Goal: Find contact information: Find contact information

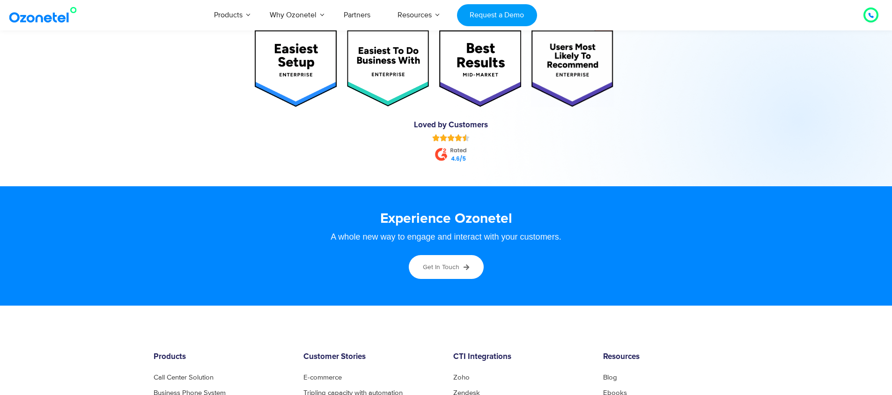
scroll to position [5106, 0]
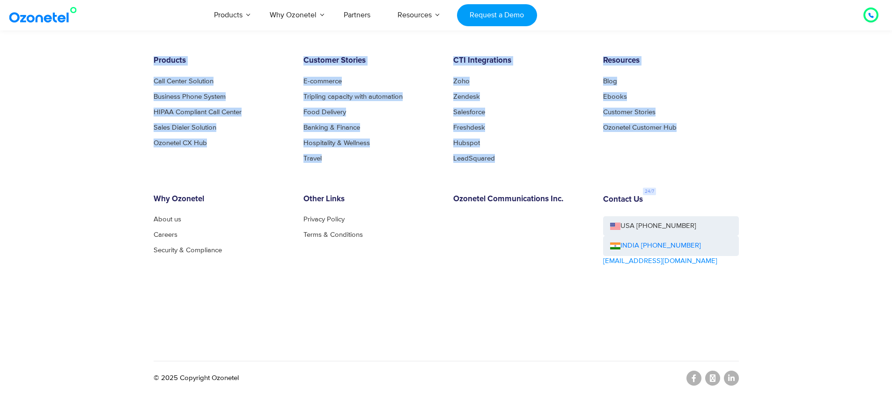
drag, startPoint x: 145, startPoint y: 55, endPoint x: 723, endPoint y: 161, distance: 587.6
click at [723, 161] on footer "Products Call Center Solution Business Phone System HIPAA Compliant Call Center…" at bounding box center [446, 202] width 892 height 386
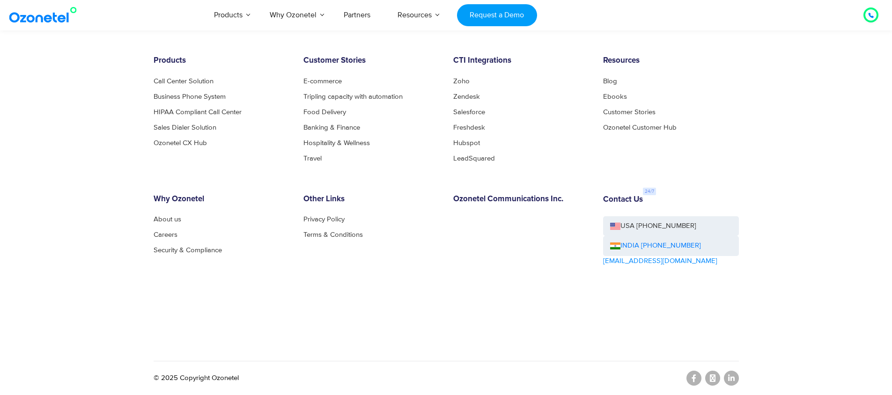
click at [722, 160] on div "Resources Blog Ebooks Customer Stories Ozonetel Customer Hub" at bounding box center [671, 108] width 150 height 105
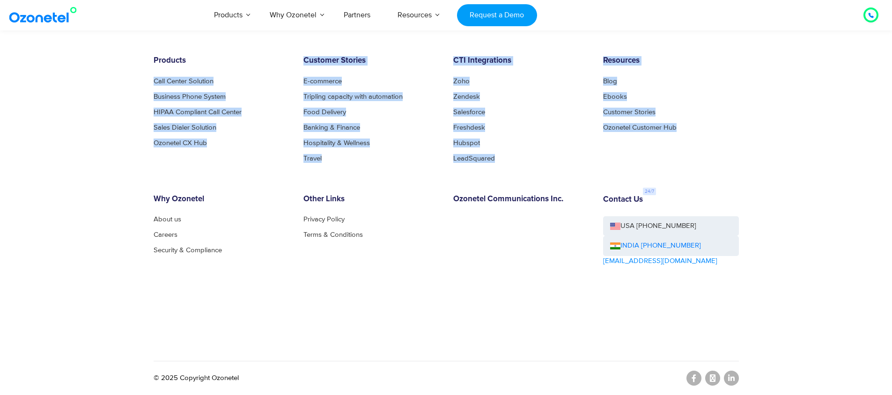
drag, startPoint x: 681, startPoint y: 152, endPoint x: 27, endPoint y: 69, distance: 659.4
click at [27, 69] on footer "Products Call Center Solution Business Phone System HIPAA Compliant Call Center…" at bounding box center [446, 202] width 892 height 386
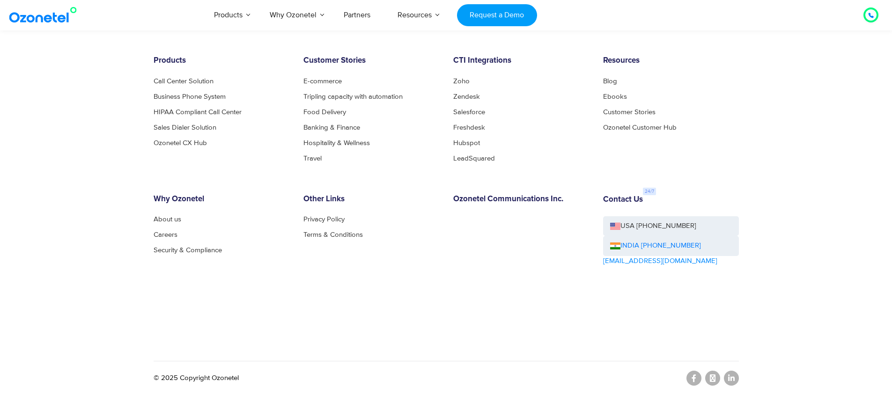
click at [93, 71] on footer "Products Call Center Solution Business Phone System HIPAA Compliant Call Center…" at bounding box center [446, 202] width 892 height 386
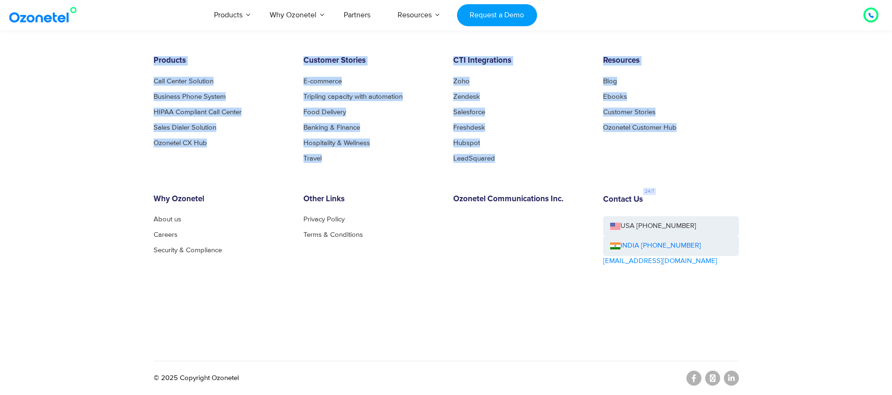
drag, startPoint x: 125, startPoint y: 55, endPoint x: 702, endPoint y: 142, distance: 583.6
click at [702, 142] on footer "Products Call Center Solution Business Phone System HIPAA Compliant Call Center…" at bounding box center [446, 202] width 892 height 386
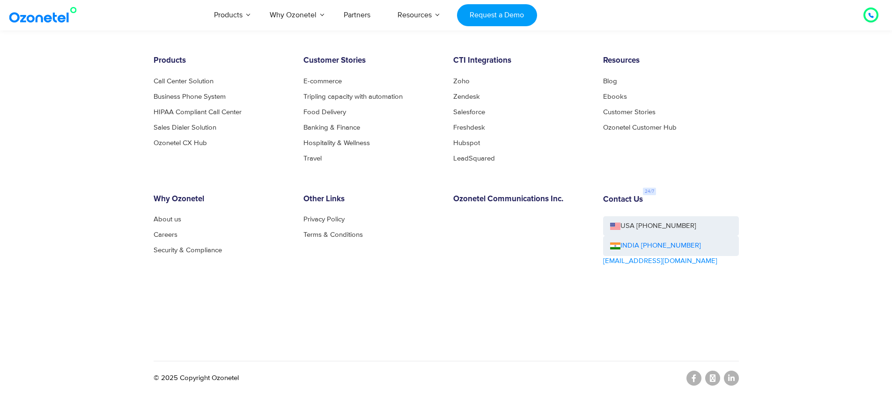
click at [702, 142] on div "Resources Blog Ebooks Customer Stories Ozonetel Customer Hub" at bounding box center [671, 108] width 150 height 105
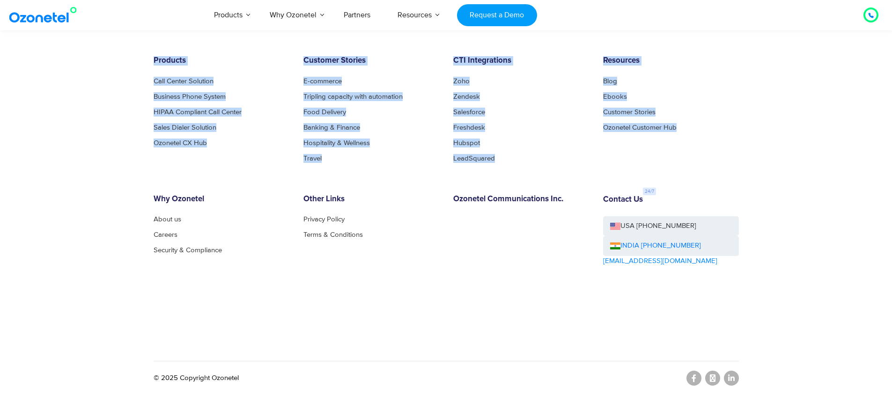
drag, startPoint x: 702, startPoint y: 142, endPoint x: 7, endPoint y: 65, distance: 700.1
click at [7, 65] on footer "Products Call Center Solution Business Phone System HIPAA Compliant Call Center…" at bounding box center [446, 202] width 892 height 386
click at [65, 96] on footer "Products Call Center Solution Business Phone System HIPAA Compliant Call Center…" at bounding box center [446, 202] width 892 height 386
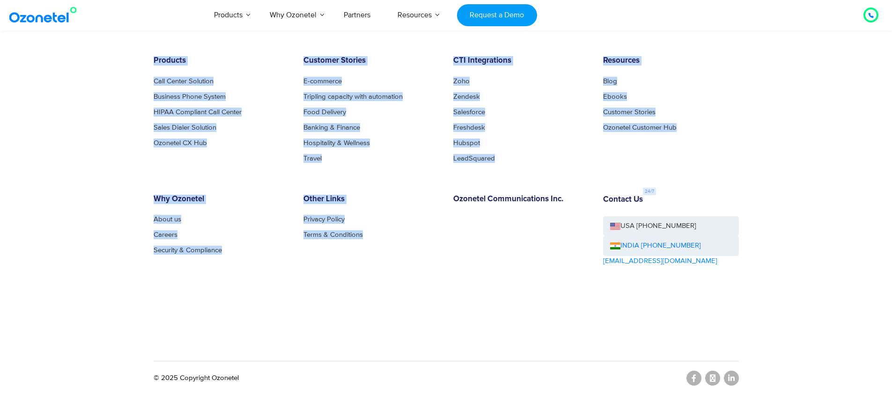
drag, startPoint x: 368, startPoint y: 257, endPoint x: 137, endPoint y: 50, distance: 310.8
click at [137, 50] on footer "Products Call Center Solution Business Phone System HIPAA Compliant Call Center…" at bounding box center [446, 202] width 892 height 386
click at [143, 93] on footer "Products Call Center Solution Business Phone System HIPAA Compliant Call Center…" at bounding box center [446, 202] width 892 height 386
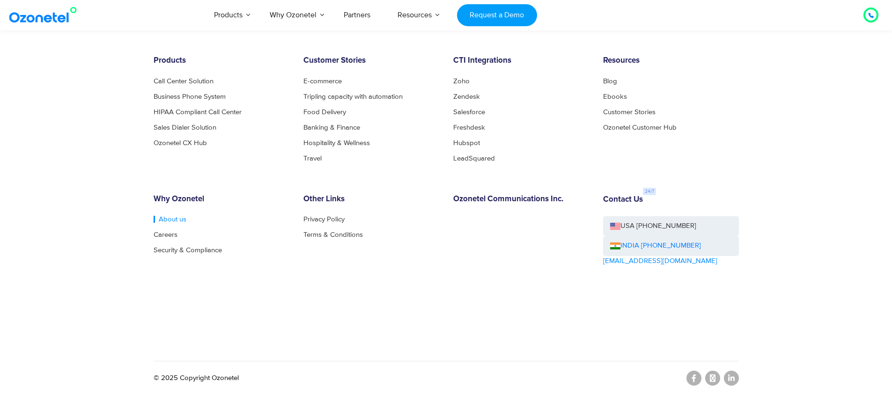
click at [172, 219] on link "About us" at bounding box center [170, 219] width 33 height 7
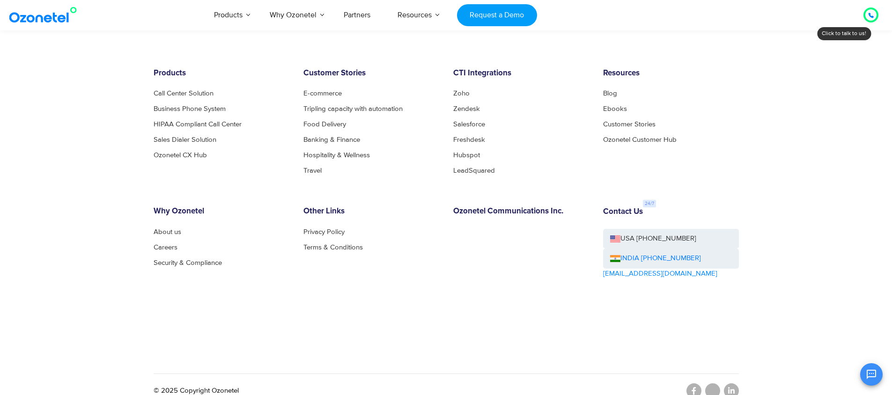
scroll to position [985, 0]
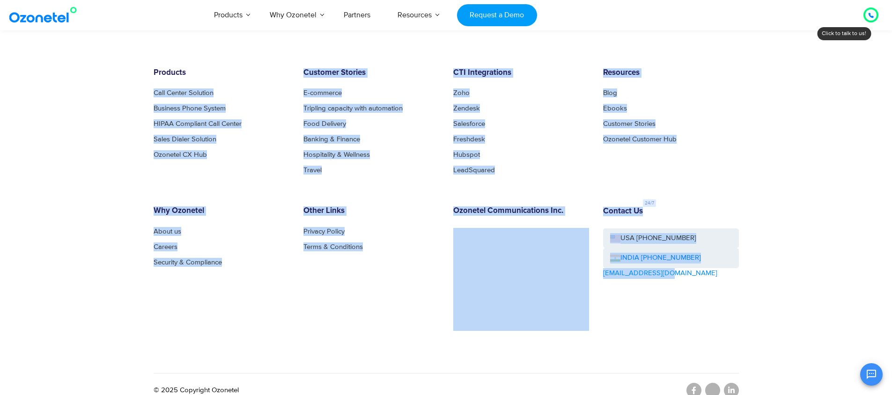
drag, startPoint x: 109, startPoint y: 80, endPoint x: 724, endPoint y: 293, distance: 651.4
click at [724, 293] on footer "Products Call Center Solution Business Phone System HIPAA Compliant Call Center…" at bounding box center [446, 215] width 892 height 386
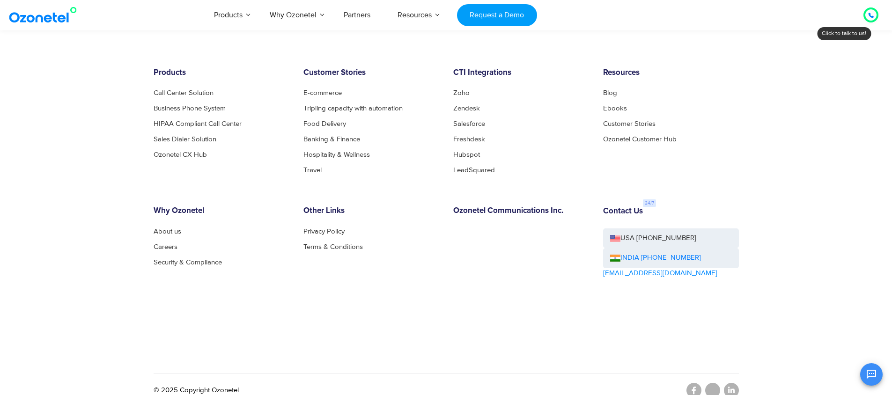
click at [724, 293] on div "Contact Us USA +1-408-440-5445 INDIA +1800-123-150150 sales@ozonetel.com" at bounding box center [671, 268] width 150 height 124
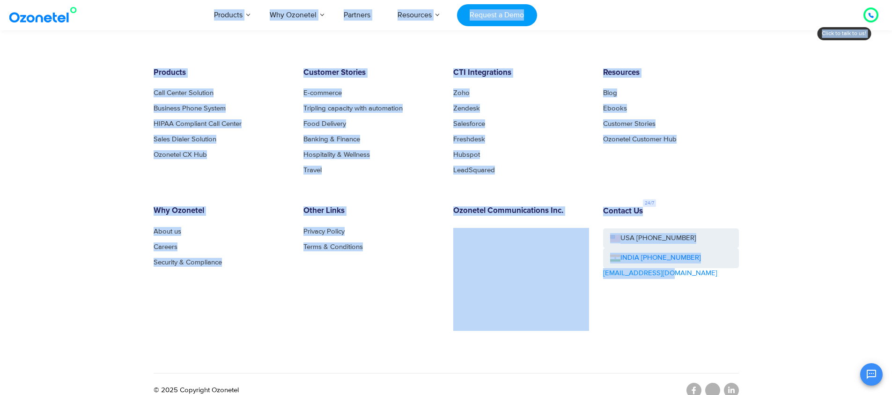
drag, startPoint x: 715, startPoint y: 288, endPoint x: 64, endPoint y: 28, distance: 700.6
click at [102, 79] on footer "Products Call Center Solution Business Phone System HIPAA Compliant Call Center…" at bounding box center [446, 215] width 892 height 386
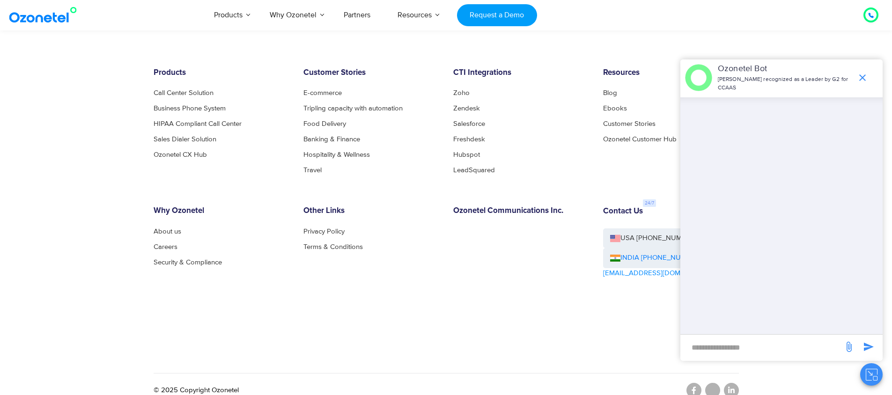
click at [862, 74] on icon "end chat or minimize" at bounding box center [861, 77] width 11 height 11
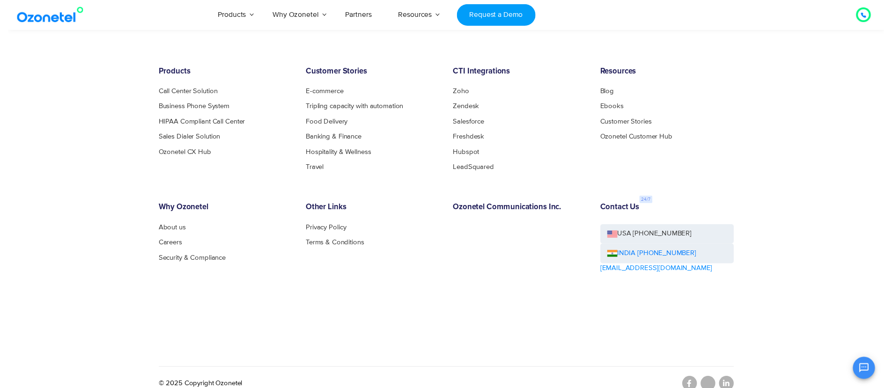
scroll to position [0, 0]
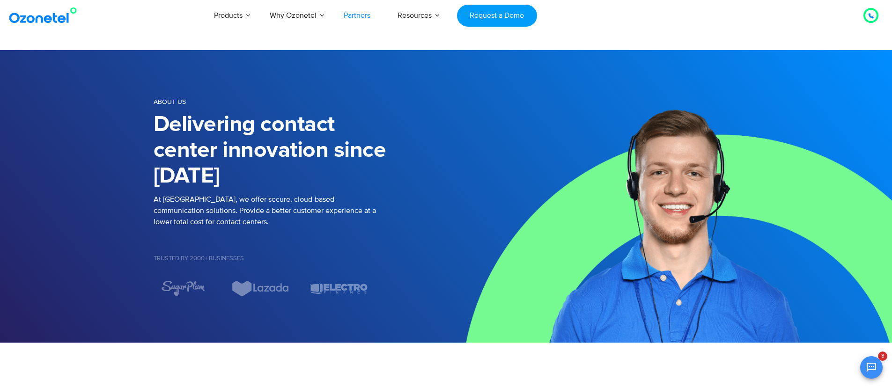
click at [351, 19] on link "Partners" at bounding box center [357, 15] width 54 height 31
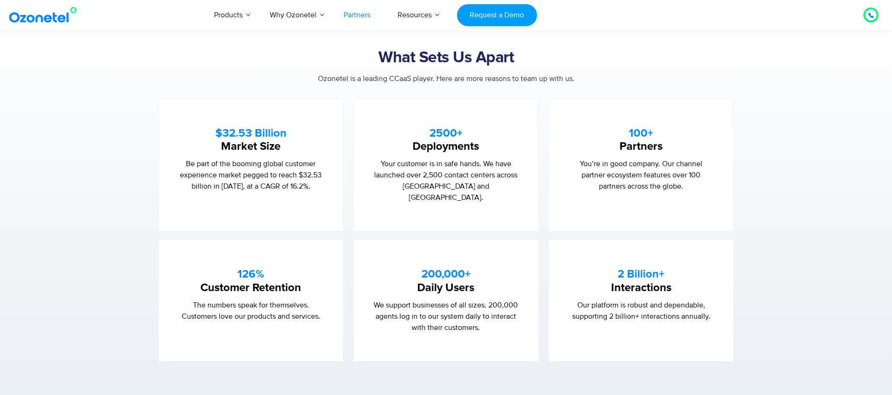
scroll to position [566, 0]
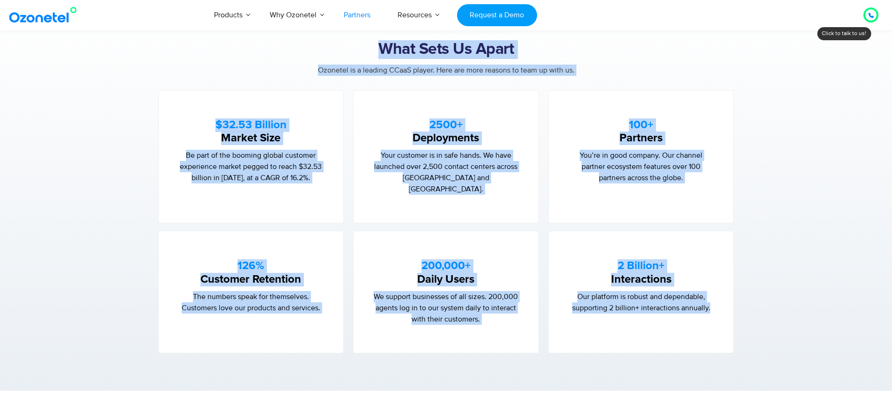
drag, startPoint x: 371, startPoint y: 49, endPoint x: 738, endPoint y: 325, distance: 459.6
click at [738, 325] on div "What Sets Us Apart Ozonetel is a leading CCaaS player. Here are more reasons to…" at bounding box center [446, 196] width 585 height 313
click at [772, 317] on section "What Sets Us Apart Ozonetel is a leading CCaaS player. Here are more reasons to…" at bounding box center [446, 197] width 892 height 388
drag, startPoint x: 772, startPoint y: 317, endPoint x: 356, endPoint y: 38, distance: 500.9
click at [356, 38] on section "What Sets Us Apart Ozonetel is a leading CCaaS player. Here are more reasons to…" at bounding box center [446, 197] width 892 height 388
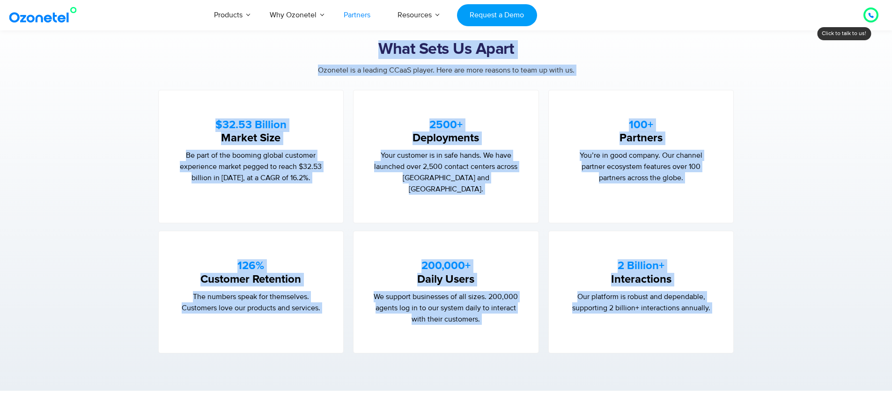
click at [356, 48] on h2 "What Sets Us Apart" at bounding box center [446, 49] width 585 height 19
drag, startPoint x: 356, startPoint y: 48, endPoint x: 818, endPoint y: 327, distance: 539.8
click at [818, 327] on section "What Sets Us Apart Ozonetel is a leading CCaaS player. Here are more reasons to…" at bounding box center [446, 197] width 892 height 388
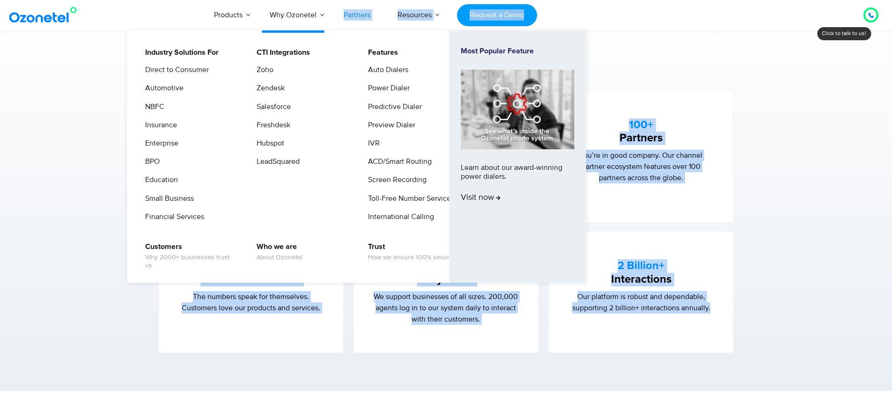
drag, startPoint x: 801, startPoint y: 322, endPoint x: 305, endPoint y: 26, distance: 577.1
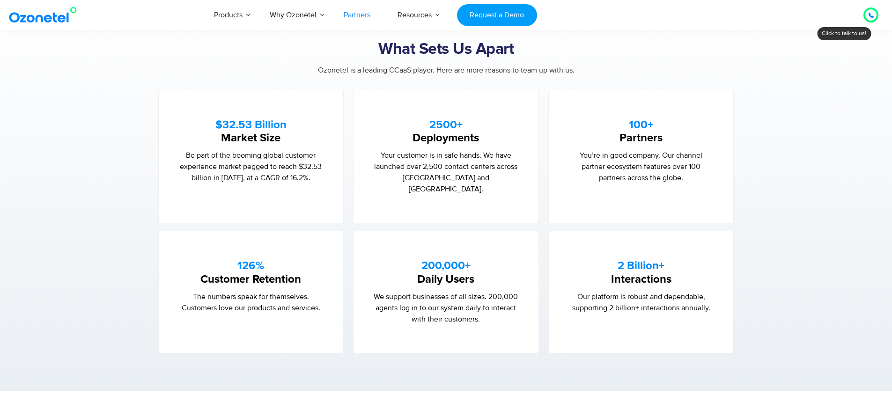
click at [30, 103] on section "What Sets Us Apart Ozonetel is a leading CCaaS player. Here are more reasons to…" at bounding box center [446, 197] width 892 height 388
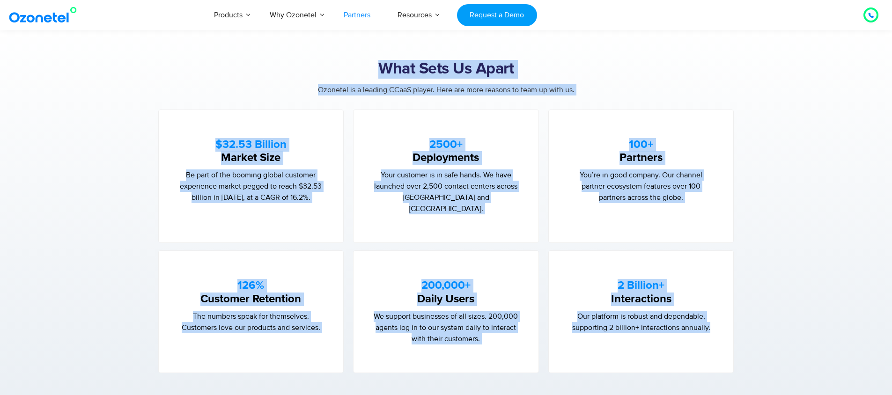
scroll to position [552, 0]
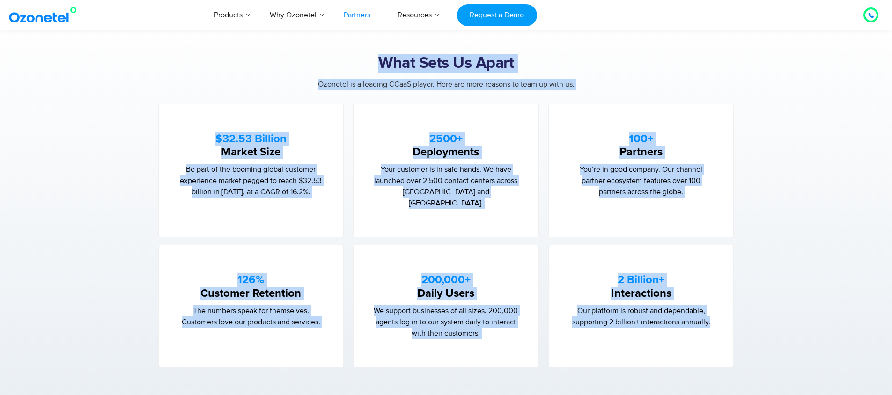
drag, startPoint x: 322, startPoint y: 102, endPoint x: 727, endPoint y: 383, distance: 493.2
click at [727, 383] on section "What Sets Us Apart Ozonetel is a leading CCaaS player. Here are more reasons to…" at bounding box center [446, 211] width 892 height 388
click at [725, 376] on section "What Sets Us Apart Ozonetel is a leading CCaaS player. Here are more reasons to…" at bounding box center [446, 211] width 892 height 388
drag, startPoint x: 709, startPoint y: 364, endPoint x: 330, endPoint y: 52, distance: 490.4
click at [330, 52] on section "What Sets Us Apart Ozonetel is a leading CCaaS player. Here are more reasons to…" at bounding box center [446, 211] width 892 height 388
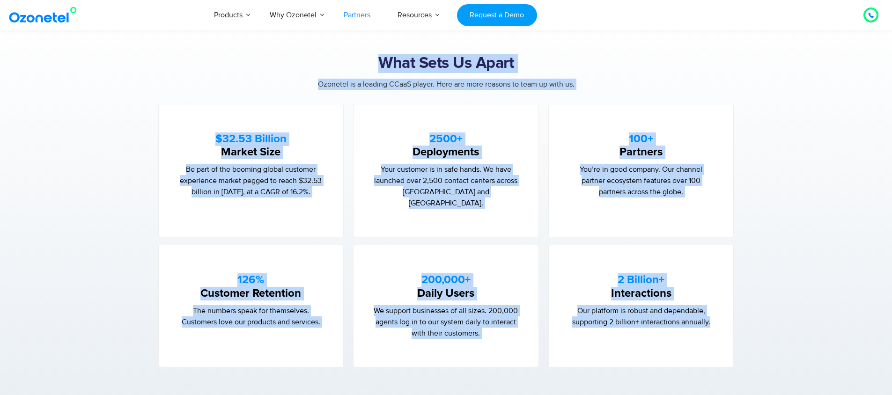
click at [330, 54] on h2 "What Sets Us Apart" at bounding box center [446, 63] width 585 height 19
drag, startPoint x: 330, startPoint y: 52, endPoint x: 739, endPoint y: 330, distance: 494.7
click at [739, 330] on div "What Sets Us Apart Ozonetel is a leading CCaaS player. Here are more reasons to…" at bounding box center [445, 210] width 599 height 313
click at [754, 331] on section "What Sets Us Apart Ozonetel is a leading CCaaS player. Here are more reasons to…" at bounding box center [446, 211] width 892 height 388
drag, startPoint x: 754, startPoint y: 331, endPoint x: 259, endPoint y: 48, distance: 570.4
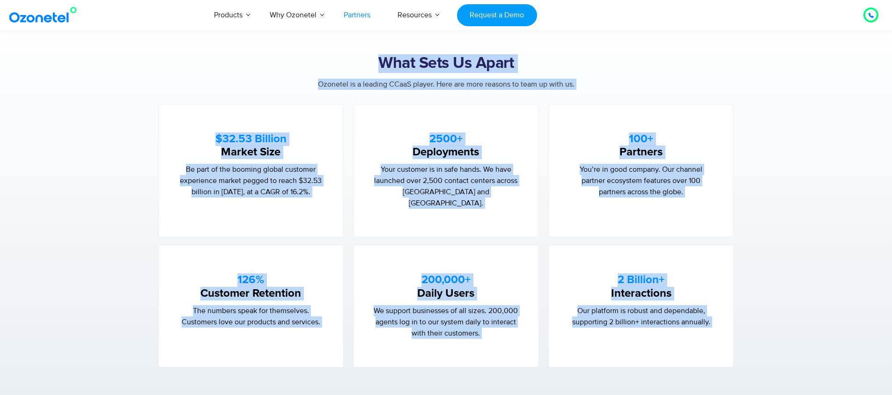
click at [259, 48] on section "What Sets Us Apart Ozonetel is a leading CCaaS player. Here are more reasons to…" at bounding box center [446, 211] width 892 height 388
click at [260, 48] on section "What Sets Us Apart Ozonetel is a leading CCaaS player. Here are more reasons to…" at bounding box center [446, 211] width 892 height 388
drag, startPoint x: 375, startPoint y: 59, endPoint x: 718, endPoint y: 315, distance: 428.1
click at [718, 315] on div "What Sets Us Apart Ozonetel is a leading CCaaS player. Here are more reasons to…" at bounding box center [446, 210] width 585 height 313
click at [772, 305] on section "What Sets Us Apart Ozonetel is a leading CCaaS player. Here are more reasons to…" at bounding box center [446, 211] width 892 height 388
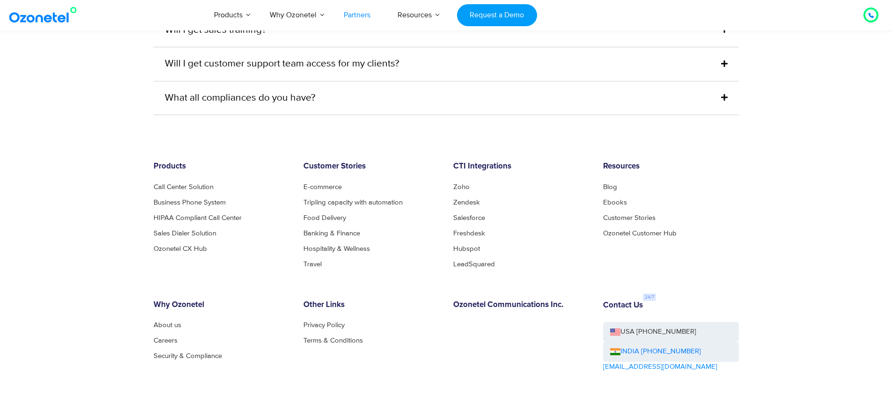
scroll to position [2599, 0]
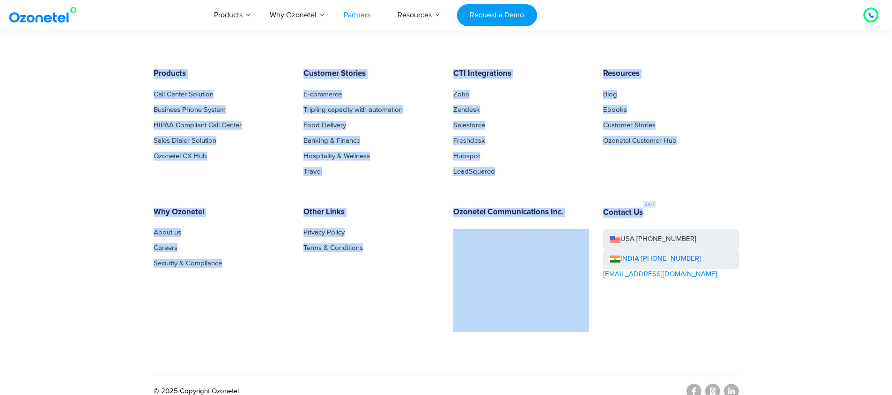
drag, startPoint x: 141, startPoint y: 51, endPoint x: 825, endPoint y: 209, distance: 701.7
click at [826, 209] on footer "Products Call Center Solution Business Phone System HIPAA Compliant Call Center…" at bounding box center [446, 215] width 892 height 386
click at [764, 190] on footer "Products Call Center Solution Business Phone System HIPAA Compliant Call Center…" at bounding box center [446, 215] width 892 height 386
drag, startPoint x: 724, startPoint y: 202, endPoint x: 150, endPoint y: 42, distance: 596.1
click at [150, 42] on footer "Products Call Center Solution Business Phone System HIPAA Compliant Call Center…" at bounding box center [446, 215] width 892 height 386
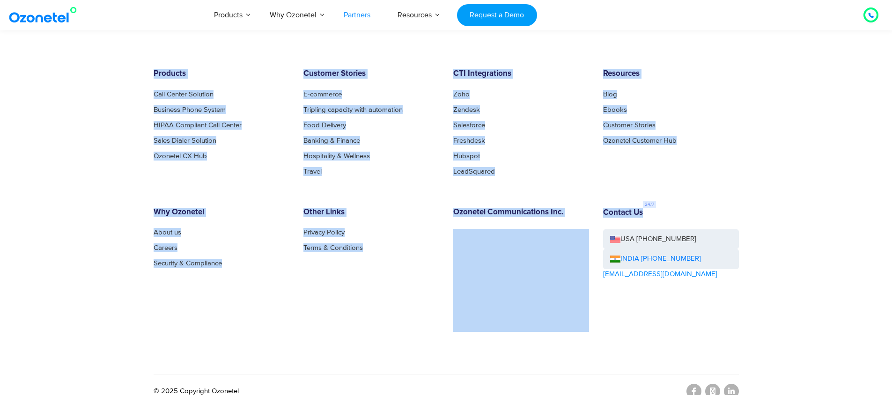
click at [155, 69] on h6 "Products" at bounding box center [222, 73] width 136 height 9
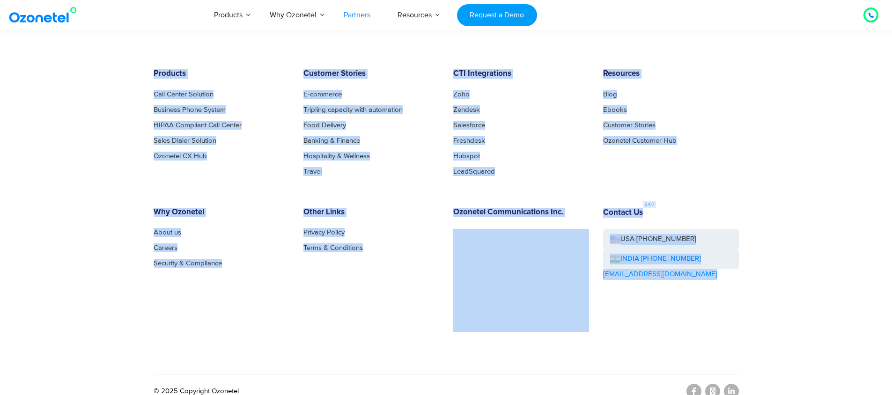
drag, startPoint x: 155, startPoint y: 58, endPoint x: 731, endPoint y: 278, distance: 616.7
click at [731, 278] on div "Products Call Center Solution Business Phone System HIPAA Compliant Call Center…" at bounding box center [445, 216] width 599 height 295
click at [731, 278] on div "Contact Us USA +1-408-440-5445 INDIA +1800-123-150150 sales@ozonetel.com" at bounding box center [671, 270] width 150 height 124
drag, startPoint x: 731, startPoint y: 278, endPoint x: 95, endPoint y: 49, distance: 677.1
click at [95, 49] on footer "Products Call Center Solution Business Phone System HIPAA Compliant Call Center…" at bounding box center [446, 215] width 892 height 386
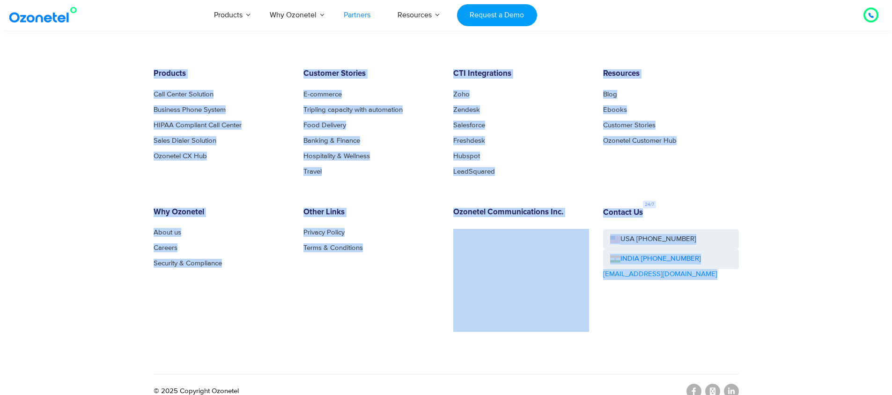
click at [94, 53] on footer "Products Call Center Solution Business Phone System HIPAA Compliant Call Center…" at bounding box center [446, 215] width 892 height 386
drag, startPoint x: 94, startPoint y: 53, endPoint x: 704, endPoint y: 324, distance: 668.3
click at [704, 324] on footer "Products Call Center Solution Business Phone System HIPAA Compliant Call Center…" at bounding box center [446, 215] width 892 height 386
click at [704, 324] on div "Products Call Center Solution Business Phone System HIPAA Compliant Call Center…" at bounding box center [445, 216] width 599 height 295
drag, startPoint x: 666, startPoint y: 313, endPoint x: 119, endPoint y: 63, distance: 601.5
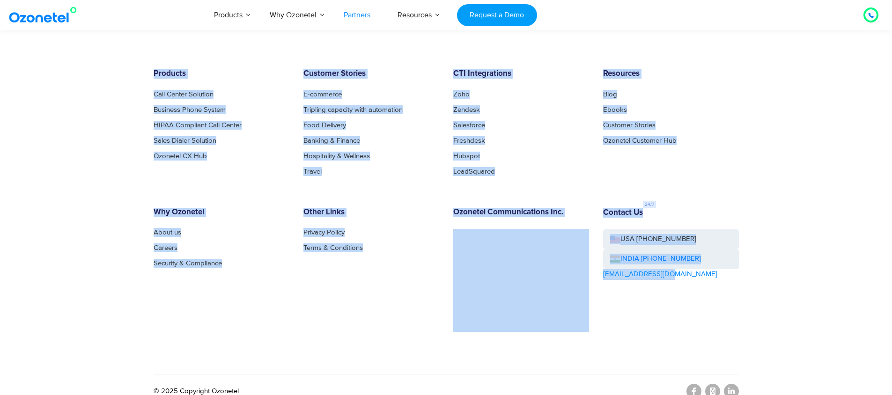
click at [119, 63] on footer "Products Call Center Solution Business Phone System HIPAA Compliant Call Center…" at bounding box center [446, 215] width 892 height 386
drag, startPoint x: 119, startPoint y: 63, endPoint x: 756, endPoint y: 305, distance: 680.9
click at [756, 305] on footer "Products Call Center Solution Business Phone System HIPAA Compliant Call Center…" at bounding box center [446, 215] width 892 height 386
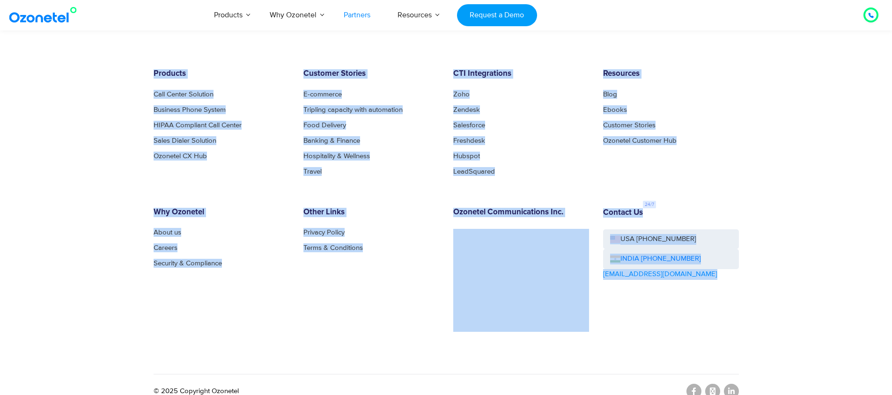
drag, startPoint x: 756, startPoint y: 305, endPoint x: 82, endPoint y: 59, distance: 717.3
click at [82, 59] on footer "Products Call Center Solution Business Phone System HIPAA Compliant Call Center…" at bounding box center [446, 215] width 892 height 386
drag, startPoint x: 82, startPoint y: 59, endPoint x: 773, endPoint y: 284, distance: 726.9
click at [773, 284] on footer "Products Call Center Solution Business Phone System HIPAA Compliant Call Center…" at bounding box center [446, 215] width 892 height 386
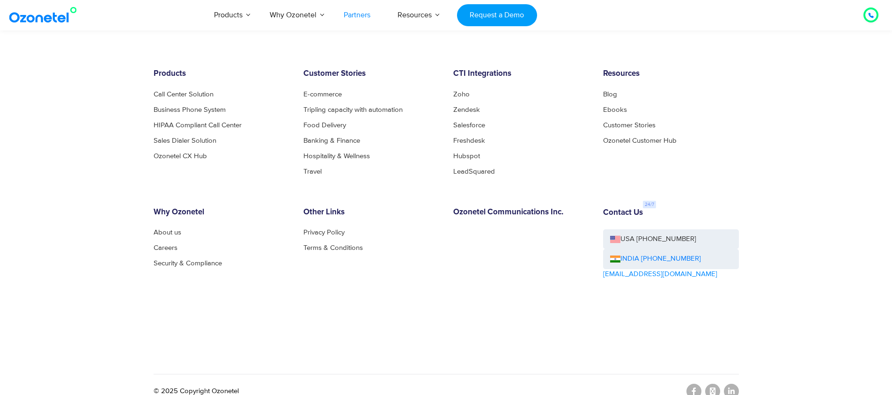
click at [772, 283] on footer "Products Call Center Solution Business Phone System HIPAA Compliant Call Center…" at bounding box center [446, 215] width 892 height 386
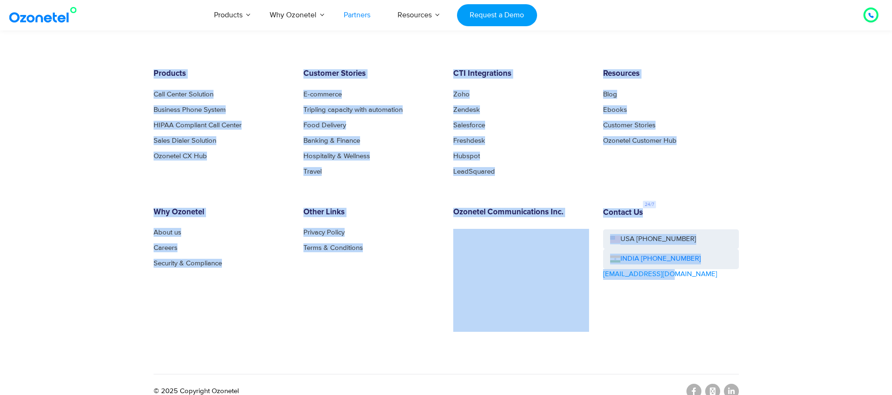
drag, startPoint x: 770, startPoint y: 282, endPoint x: 100, endPoint y: 38, distance: 713.0
click at [100, 38] on footer "Products Call Center Solution Business Phone System HIPAA Compliant Call Center…" at bounding box center [446, 215] width 892 height 386
click at [116, 67] on footer "Products Call Center Solution Business Phone System HIPAA Compliant Call Center…" at bounding box center [446, 215] width 892 height 386
drag, startPoint x: 147, startPoint y: 56, endPoint x: 765, endPoint y: 314, distance: 669.2
click at [765, 314] on footer "Products Call Center Solution Business Phone System HIPAA Compliant Call Center…" at bounding box center [446, 215] width 892 height 386
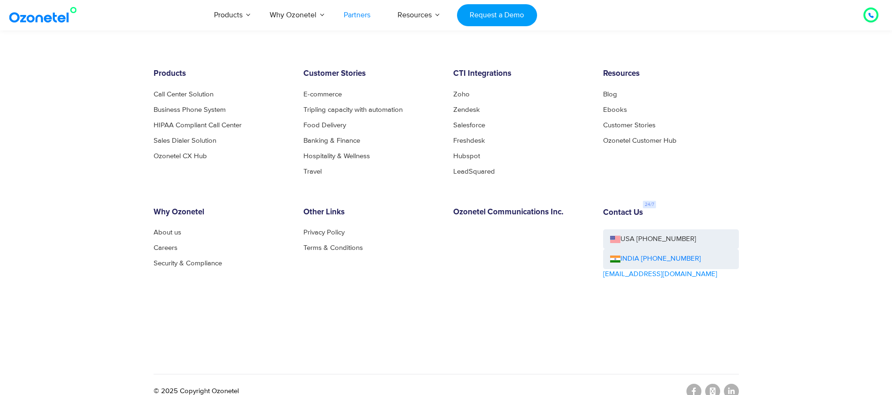
click at [763, 313] on footer "Products Call Center Solution Business Phone System HIPAA Compliant Call Center…" at bounding box center [446, 215] width 892 height 386
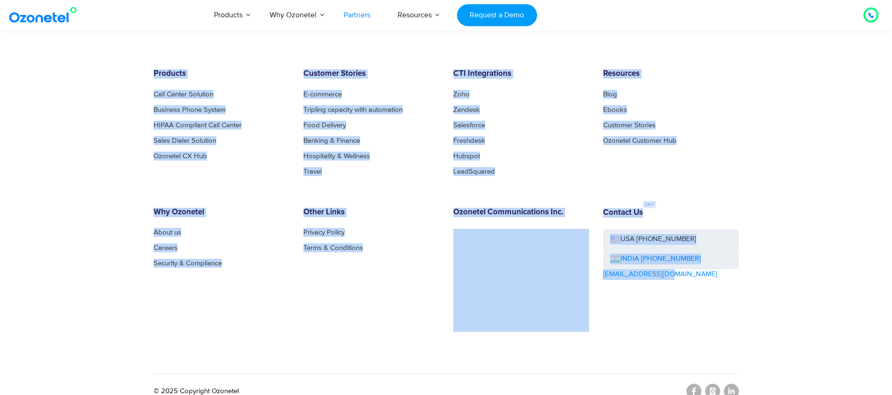
drag, startPoint x: 760, startPoint y: 311, endPoint x: 92, endPoint y: 40, distance: 720.1
click at [92, 40] on footer "Products Call Center Solution Business Phone System HIPAA Compliant Call Center…" at bounding box center [446, 215] width 892 height 386
drag, startPoint x: 92, startPoint y: 40, endPoint x: 751, endPoint y: 320, distance: 715.3
click at [751, 320] on footer "Products Call Center Solution Business Phone System HIPAA Compliant Call Center…" at bounding box center [446, 215] width 892 height 386
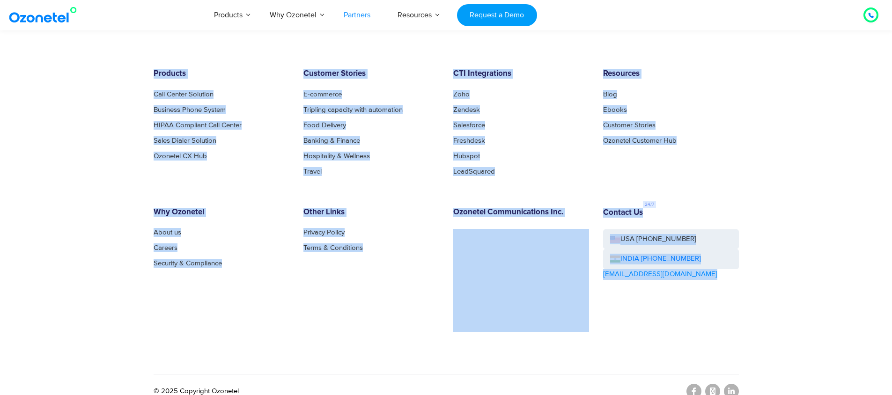
click at [746, 318] on footer "Products Call Center Solution Business Phone System HIPAA Compliant Call Center…" at bounding box center [446, 215] width 892 height 386
drag, startPoint x: 720, startPoint y: 309, endPoint x: 95, endPoint y: 57, distance: 674.0
click at [95, 57] on footer "Products Call Center Solution Business Phone System HIPAA Compliant Call Center…" at bounding box center [446, 215] width 892 height 386
drag, startPoint x: 95, startPoint y: 57, endPoint x: 740, endPoint y: 336, distance: 702.9
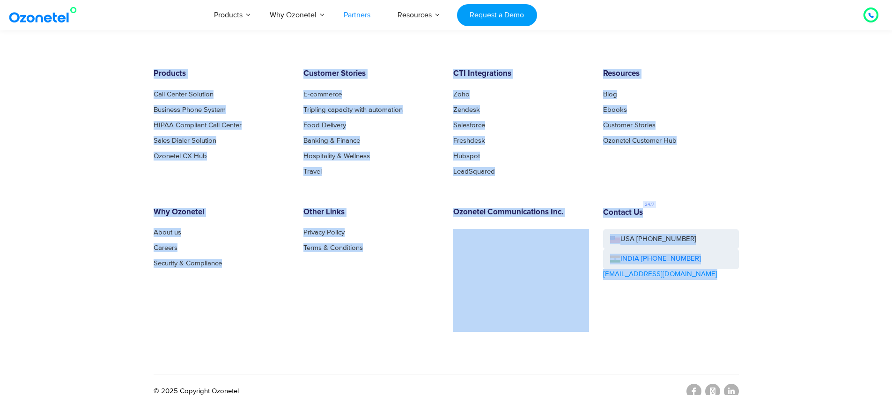
click at [740, 336] on footer "Products Call Center Solution Business Phone System HIPAA Compliant Call Center…" at bounding box center [446, 215] width 892 height 386
click at [740, 336] on div "Products Call Center Solution Business Phone System HIPAA Compliant Call Center…" at bounding box center [445, 216] width 599 height 295
drag, startPoint x: 740, startPoint y: 336, endPoint x: 73, endPoint y: 54, distance: 724.2
click at [73, 54] on footer "Products Call Center Solution Business Phone System HIPAA Compliant Call Center…" at bounding box center [446, 215] width 892 height 386
click at [115, 90] on footer "Products Call Center Solution Business Phone System HIPAA Compliant Call Center…" at bounding box center [446, 215] width 892 height 386
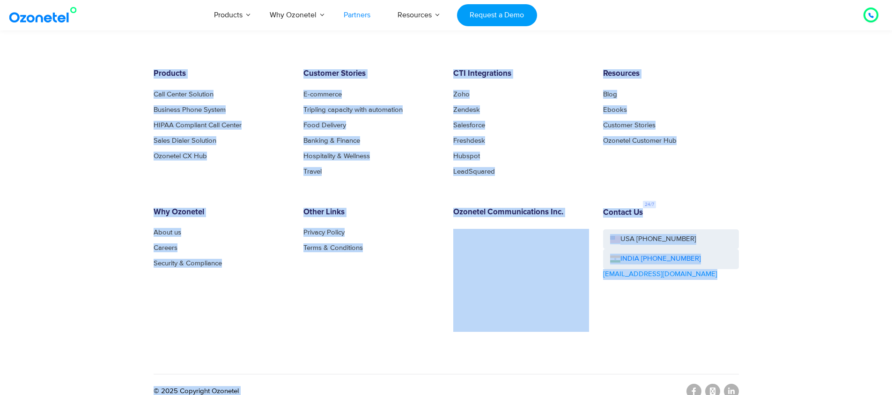
drag, startPoint x: 117, startPoint y: 59, endPoint x: 771, endPoint y: 362, distance: 721.1
click at [771, 362] on footer "Products Call Center Solution Business Phone System HIPAA Compliant Call Center…" at bounding box center [446, 215] width 892 height 386
click at [760, 344] on footer "Products Call Center Solution Business Phone System HIPAA Compliant Call Center…" at bounding box center [446, 215] width 892 height 386
drag, startPoint x: 757, startPoint y: 343, endPoint x: 37, endPoint y: 64, distance: 772.6
click at [37, 64] on footer "Products Call Center Solution Business Phone System HIPAA Compliant Call Center…" at bounding box center [446, 215] width 892 height 386
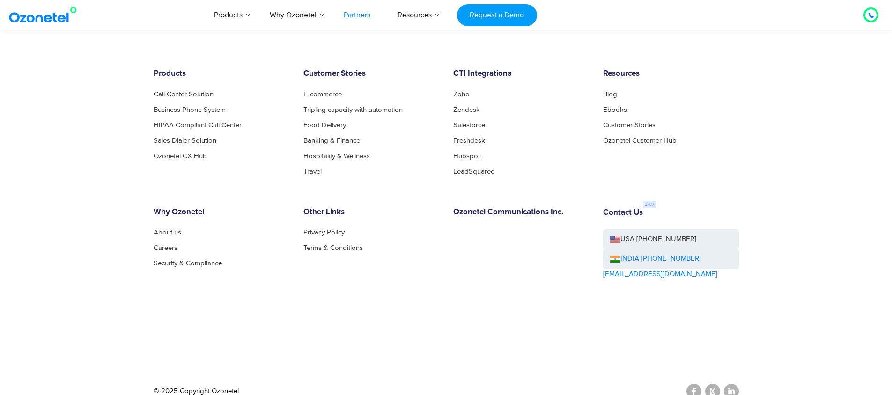
click at [41, 65] on footer "Products Call Center Solution Business Phone System HIPAA Compliant Call Center…" at bounding box center [446, 215] width 892 height 386
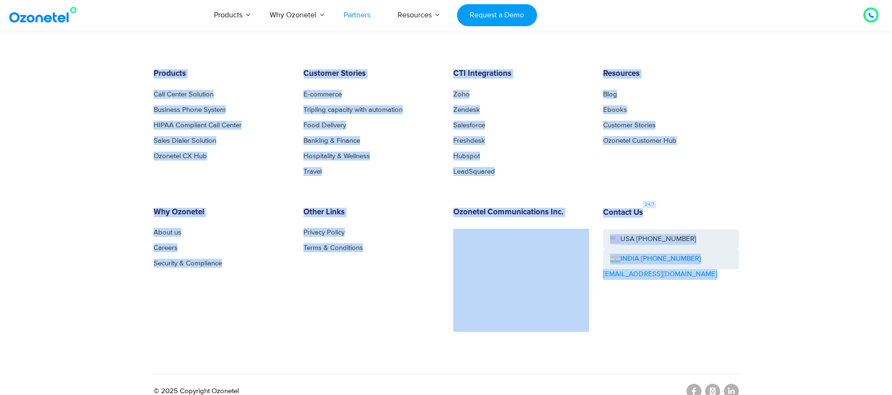
drag, startPoint x: 41, startPoint y: 65, endPoint x: 773, endPoint y: 359, distance: 788.9
click at [773, 359] on footer "Products Call Center Solution Business Phone System HIPAA Compliant Call Center…" at bounding box center [446, 215] width 892 height 386
click at [758, 348] on footer "Products Call Center Solution Business Phone System HIPAA Compliant Call Center…" at bounding box center [446, 215] width 892 height 386
drag, startPoint x: 722, startPoint y: 332, endPoint x: 4, endPoint y: 39, distance: 775.4
click at [4, 39] on footer "Products Call Center Solution Business Phone System HIPAA Compliant Call Center…" at bounding box center [446, 215] width 892 height 386
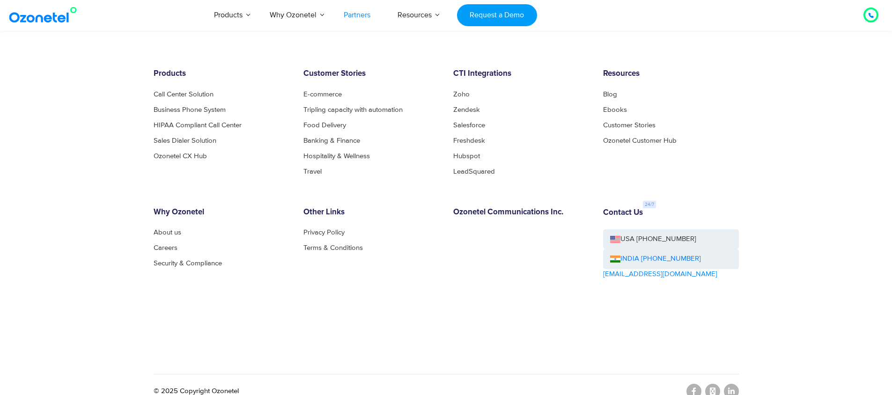
click at [34, 61] on footer "Products Call Center Solution Business Phone System HIPAA Compliant Call Center…" at bounding box center [446, 215] width 892 height 386
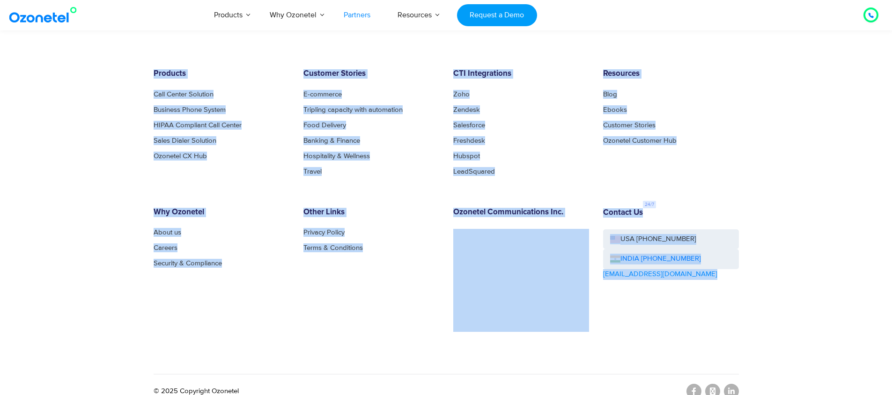
drag, startPoint x: 34, startPoint y: 61, endPoint x: 762, endPoint y: 324, distance: 774.4
click at [762, 324] on footer "Products Call Center Solution Business Phone System HIPAA Compliant Call Center…" at bounding box center [446, 215] width 892 height 386
drag, startPoint x: 760, startPoint y: 323, endPoint x: 158, endPoint y: 31, distance: 668.3
click at [158, 31] on footer "Products Call Center Solution Business Phone System HIPAA Compliant Call Center…" at bounding box center [446, 215] width 892 height 386
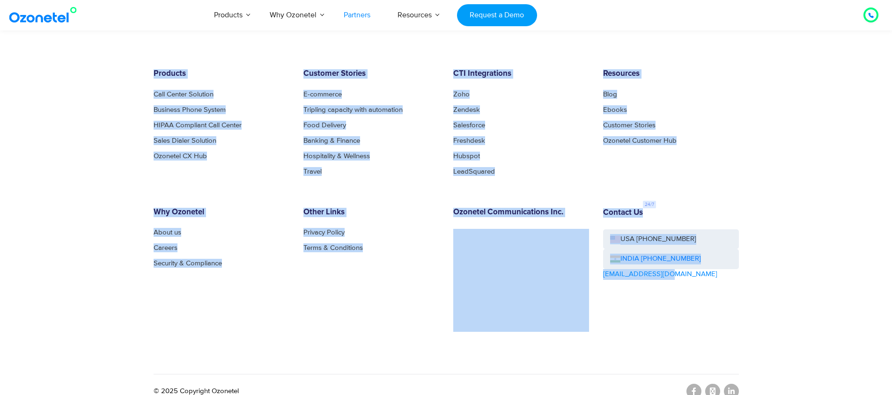
click at [123, 54] on footer "Products Call Center Solution Business Phone System HIPAA Compliant Call Center…" at bounding box center [446, 215] width 892 height 386
drag, startPoint x: 123, startPoint y: 54, endPoint x: 819, endPoint y: 347, distance: 754.6
click at [819, 347] on footer "Products Call Center Solution Business Phone System HIPAA Compliant Call Center…" at bounding box center [446, 215] width 892 height 386
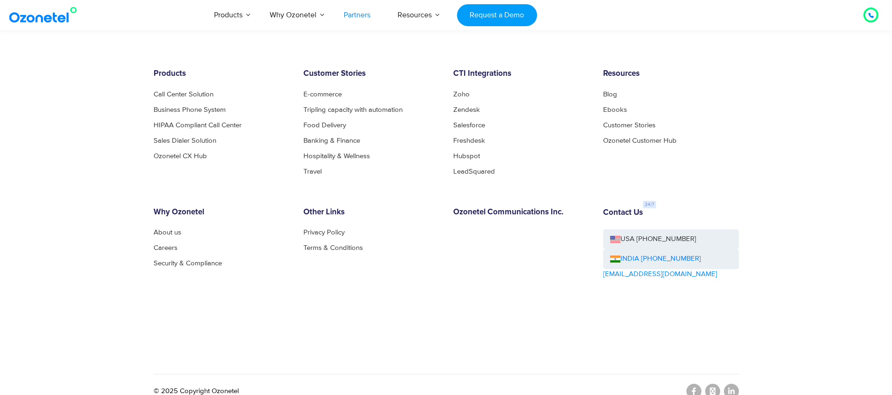
click at [814, 344] on footer "Products Call Center Solution Business Phone System HIPAA Compliant Call Center…" at bounding box center [446, 215] width 892 height 386
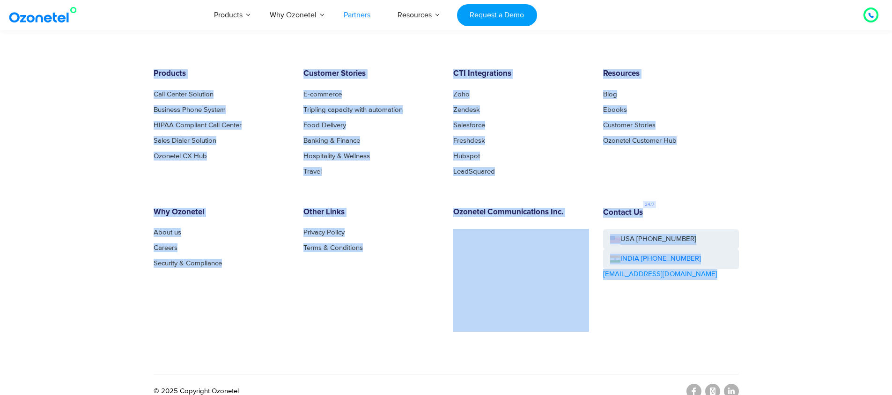
drag, startPoint x: 746, startPoint y: 315, endPoint x: 84, endPoint y: 58, distance: 709.6
click at [84, 58] on footer "Products Call Center Solution Business Phone System HIPAA Compliant Call Center…" at bounding box center [446, 215] width 892 height 386
click at [90, 87] on footer "Products Call Center Solution Business Phone System HIPAA Compliant Call Center…" at bounding box center [446, 215] width 892 height 386
drag, startPoint x: 765, startPoint y: 321, endPoint x: 71, endPoint y: 52, distance: 744.4
click at [71, 52] on footer "Products Call Center Solution Business Phone System HIPAA Compliant Call Center…" at bounding box center [446, 215] width 892 height 386
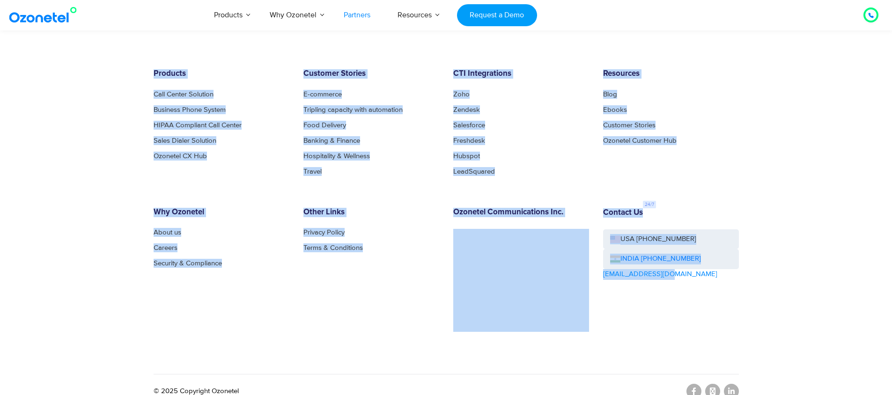
click at [72, 54] on footer "Products Call Center Solution Business Phone System HIPAA Compliant Call Center…" at bounding box center [446, 215] width 892 height 386
drag, startPoint x: 95, startPoint y: 64, endPoint x: 847, endPoint y: 308, distance: 789.7
click at [847, 308] on footer "Products Call Center Solution Business Phone System HIPAA Compliant Call Center…" at bounding box center [446, 215] width 892 height 386
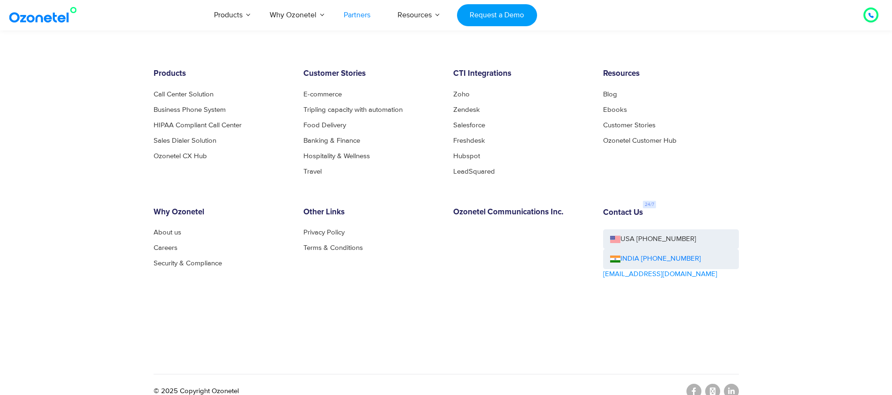
click at [846, 308] on footer "Products Call Center Solution Business Phone System HIPAA Compliant Call Center…" at bounding box center [446, 215] width 892 height 386
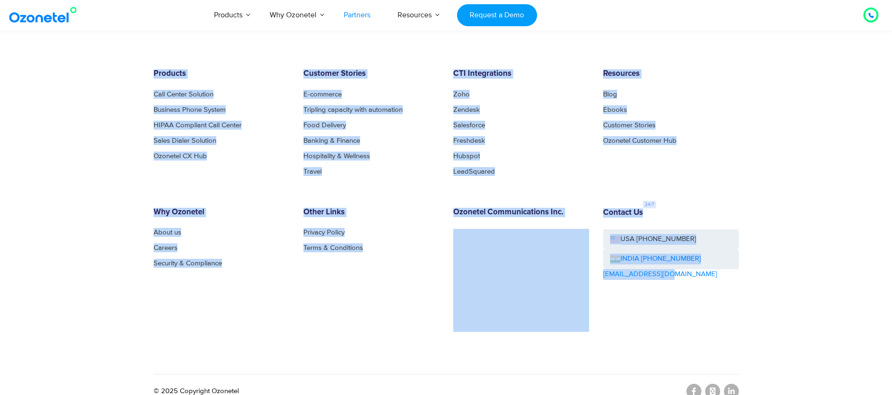
drag, startPoint x: 827, startPoint y: 300, endPoint x: 3, endPoint y: 38, distance: 864.8
click at [3, 38] on footer "Products Call Center Solution Business Phone System HIPAA Compliant Call Center…" at bounding box center [446, 215] width 892 height 386
click at [113, 89] on footer "Products Call Center Solution Business Phone System HIPAA Compliant Call Center…" at bounding box center [446, 215] width 892 height 386
drag, startPoint x: 102, startPoint y: 51, endPoint x: 806, endPoint y: 313, distance: 751.9
click at [806, 313] on footer "Products Call Center Solution Business Phone System HIPAA Compliant Call Center…" at bounding box center [446, 215] width 892 height 386
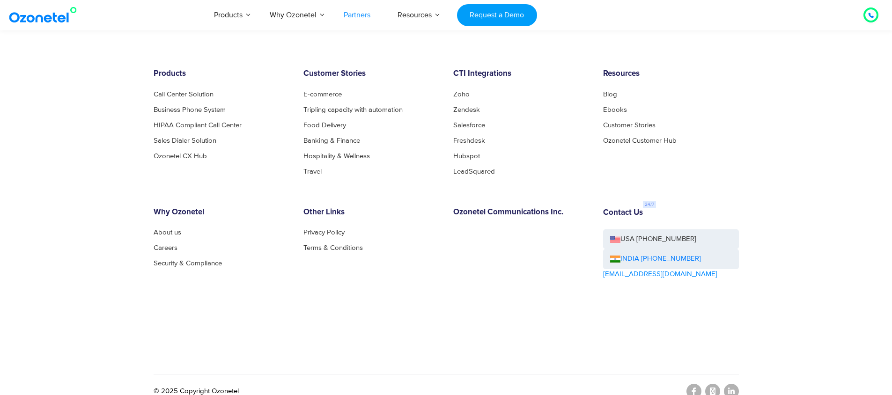
click at [805, 312] on footer "Products Call Center Solution Business Phone System HIPAA Compliant Call Center…" at bounding box center [446, 215] width 892 height 386
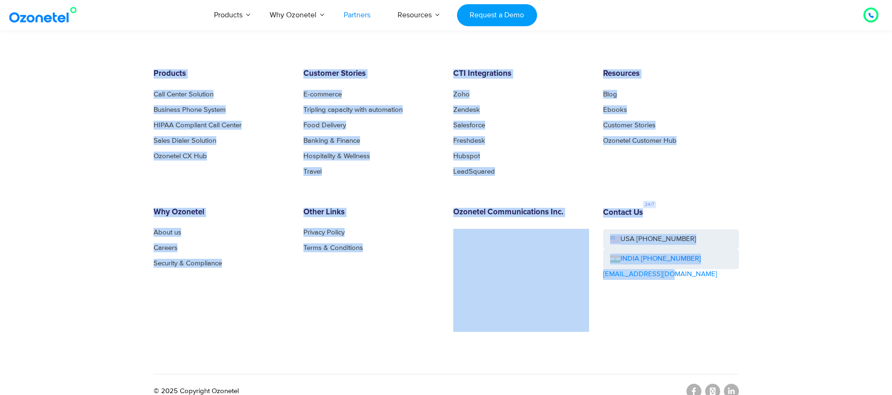
drag, startPoint x: 792, startPoint y: 307, endPoint x: 75, endPoint y: 40, distance: 764.8
click at [75, 40] on footer "Products Call Center Solution Business Phone System HIPAA Compliant Call Center…" at bounding box center [446, 215] width 892 height 386
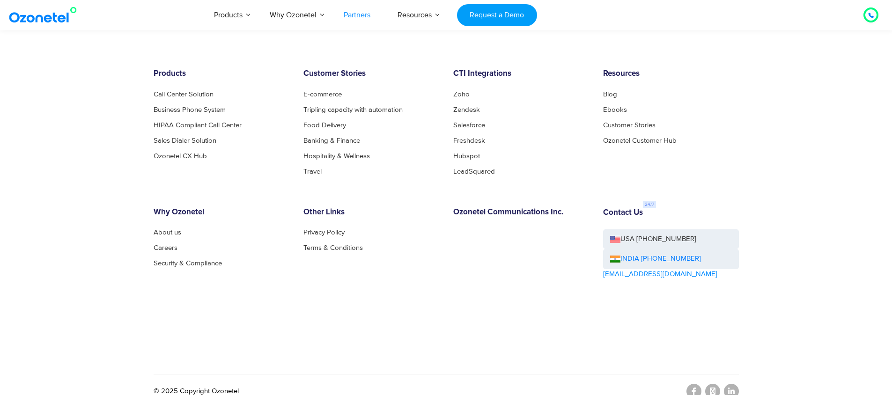
click at [113, 88] on footer "Products Call Center Solution Business Phone System HIPAA Compliant Call Center…" at bounding box center [446, 215] width 892 height 386
drag, startPoint x: 105, startPoint y: 63, endPoint x: 722, endPoint y: 254, distance: 645.5
click at [722, 254] on footer "Products Call Center Solution Business Phone System HIPAA Compliant Call Center…" at bounding box center [446, 215] width 892 height 386
click at [728, 283] on div "Contact Us USA +1-408-440-5445 INDIA +1800-123-150150 sales@ozonetel.com" at bounding box center [671, 270] width 150 height 124
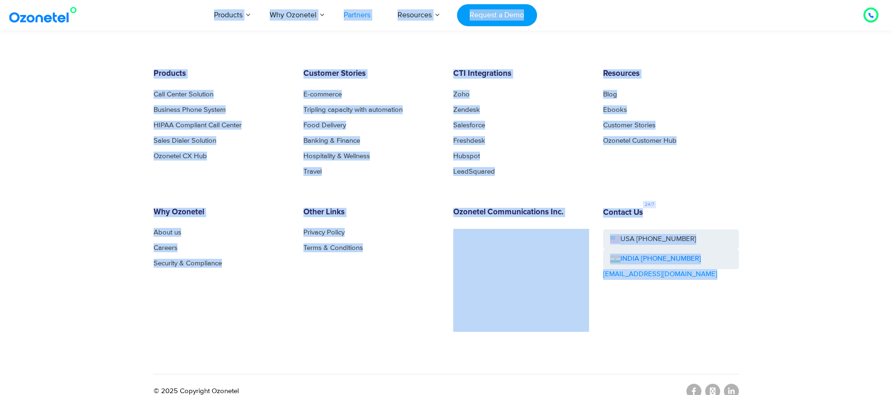
drag, startPoint x: 728, startPoint y: 283, endPoint x: 0, endPoint y: 28, distance: 771.7
click at [67, 90] on footer "Products Call Center Solution Business Phone System HIPAA Compliant Call Center…" at bounding box center [446, 215] width 892 height 386
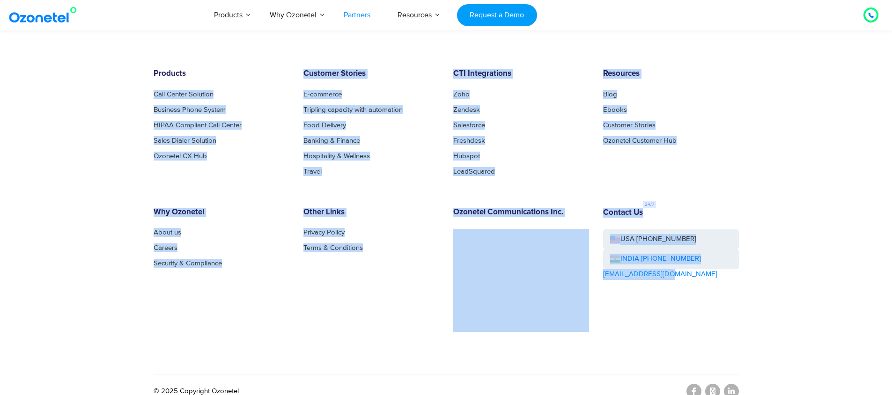
drag, startPoint x: 81, startPoint y: 73, endPoint x: 799, endPoint y: 317, distance: 757.7
click at [799, 317] on footer "Products Call Center Solution Business Phone System HIPAA Compliant Call Center…" at bounding box center [446, 215] width 892 height 386
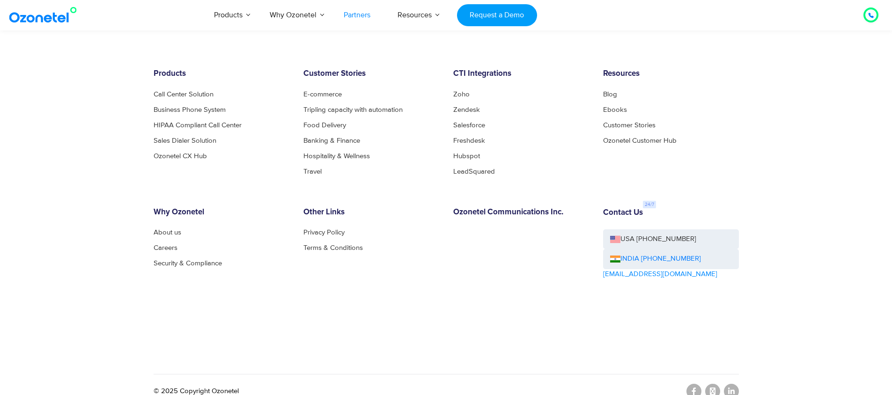
click at [789, 312] on footer "Products Call Center Solution Business Phone System HIPAA Compliant Call Center…" at bounding box center [446, 215] width 892 height 386
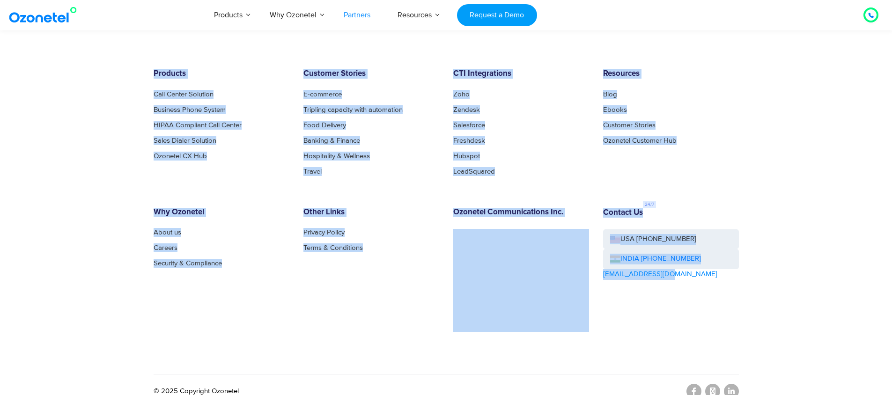
drag, startPoint x: 771, startPoint y: 306, endPoint x: 42, endPoint y: 39, distance: 776.6
click at [42, 39] on footer "Products Call Center Solution Business Phone System HIPAA Compliant Call Center…" at bounding box center [446, 215] width 892 height 386
click at [80, 72] on footer "Products Call Center Solution Business Phone System HIPAA Compliant Call Center…" at bounding box center [446, 215] width 892 height 386
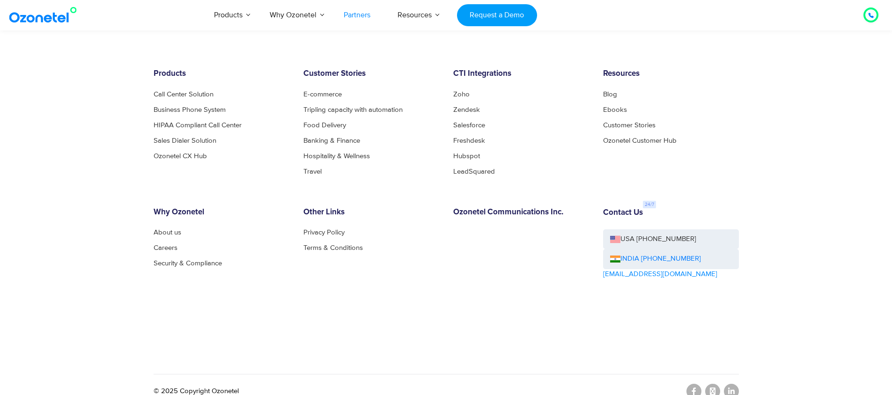
click at [83, 59] on footer "Products Call Center Solution Business Phone System HIPAA Compliant Call Center…" at bounding box center [446, 215] width 892 height 386
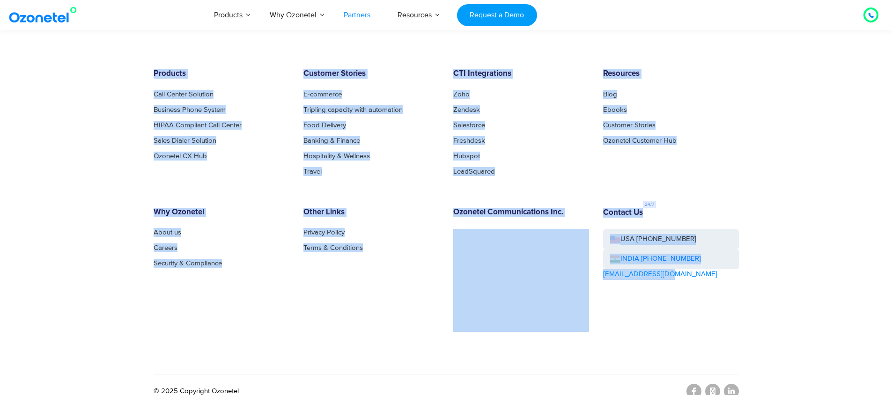
drag, startPoint x: 83, startPoint y: 59, endPoint x: 733, endPoint y: 274, distance: 684.6
click at [733, 274] on footer "Products Call Center Solution Business Phone System HIPAA Compliant Call Center…" at bounding box center [446, 215] width 892 height 386
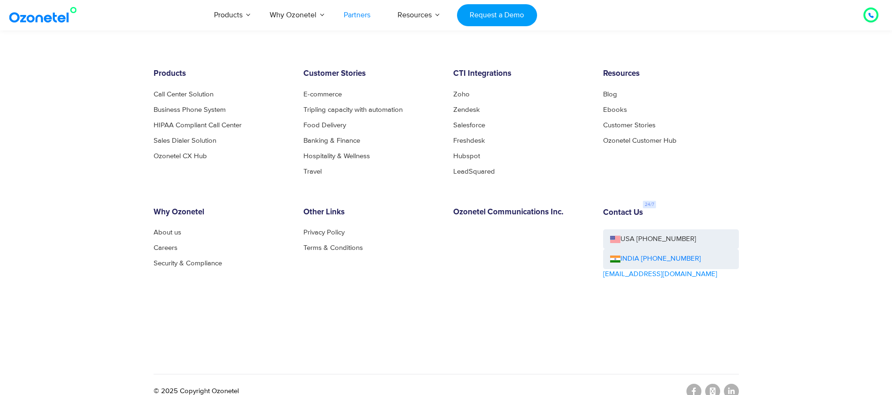
click at [733, 274] on div "Contact Us USA +1-408-440-5445 INDIA +1800-123-150150 sales@ozonetel.com" at bounding box center [671, 270] width 150 height 124
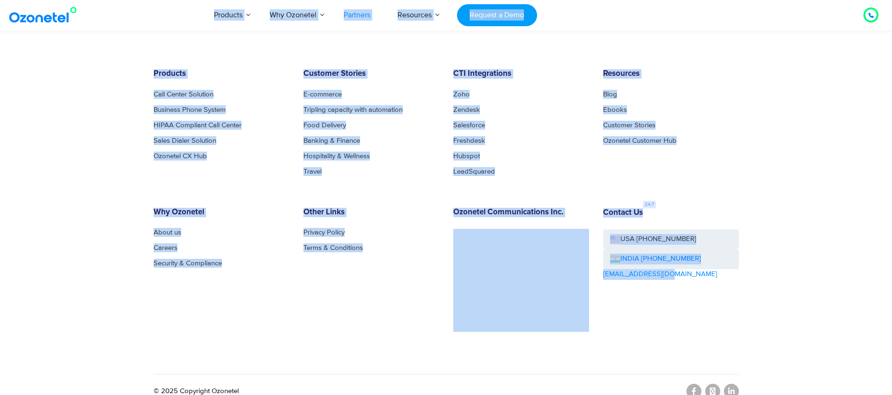
drag, startPoint x: 708, startPoint y: 275, endPoint x: 49, endPoint y: 27, distance: 704.2
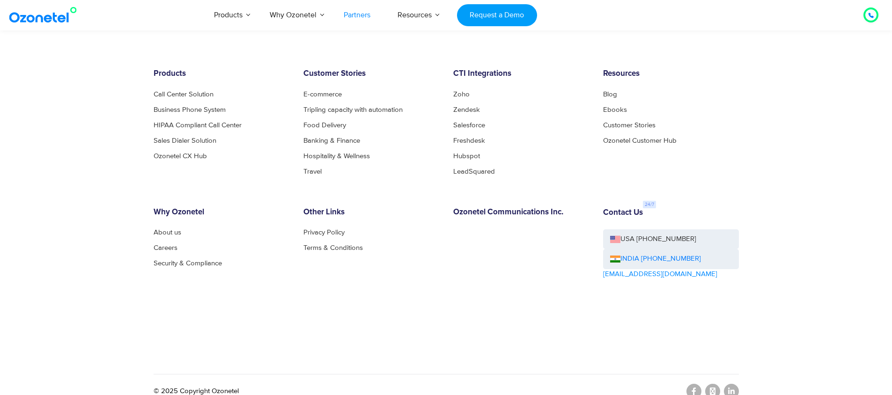
click at [64, 74] on footer "Products Call Center Solution Business Phone System HIPAA Compliant Call Center…" at bounding box center [446, 215] width 892 height 386
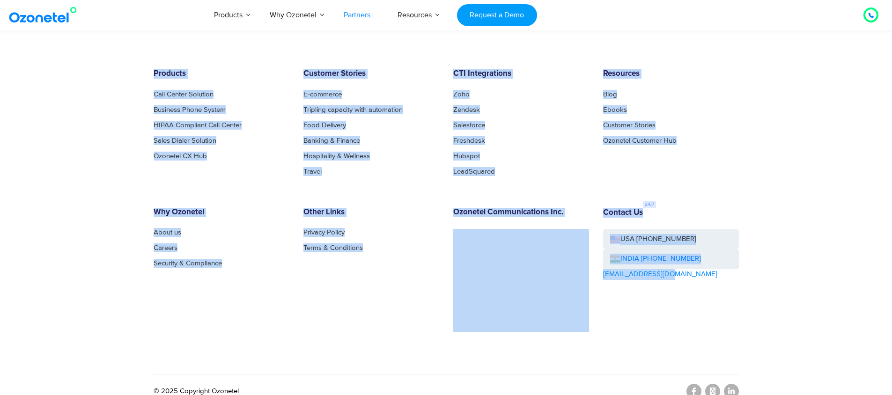
drag, startPoint x: 123, startPoint y: 59, endPoint x: 806, endPoint y: 340, distance: 739.0
click at [806, 340] on footer "Products Call Center Solution Business Phone System HIPAA Compliant Call Center…" at bounding box center [446, 215] width 892 height 386
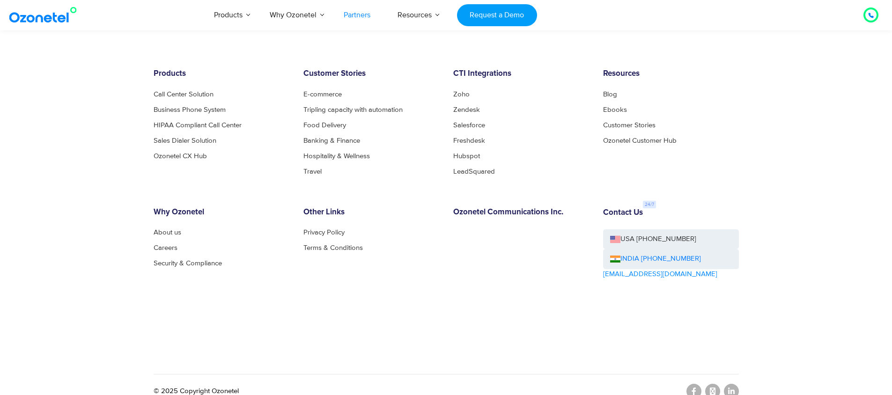
drag, startPoint x: 792, startPoint y: 329, endPoint x: 775, endPoint y: 317, distance: 20.1
click at [790, 328] on footer "Products Call Center Solution Business Phone System HIPAA Compliant Call Center…" at bounding box center [446, 215] width 892 height 386
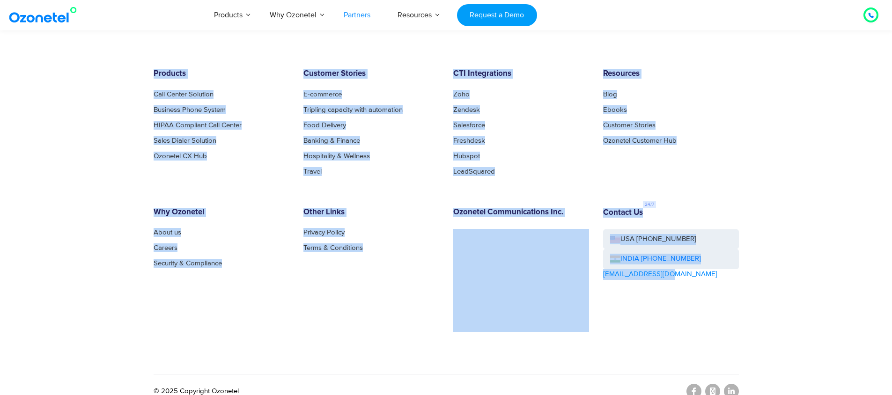
drag, startPoint x: 735, startPoint y: 299, endPoint x: 49, endPoint y: 46, distance: 731.1
click at [49, 46] on footer "Products Call Center Solution Business Phone System HIPAA Compliant Call Center…" at bounding box center [446, 215] width 892 height 386
click at [90, 77] on footer "Products Call Center Solution Business Phone System HIPAA Compliant Call Center…" at bounding box center [446, 215] width 892 height 386
drag, startPoint x: 104, startPoint y: 63, endPoint x: 898, endPoint y: 353, distance: 845.2
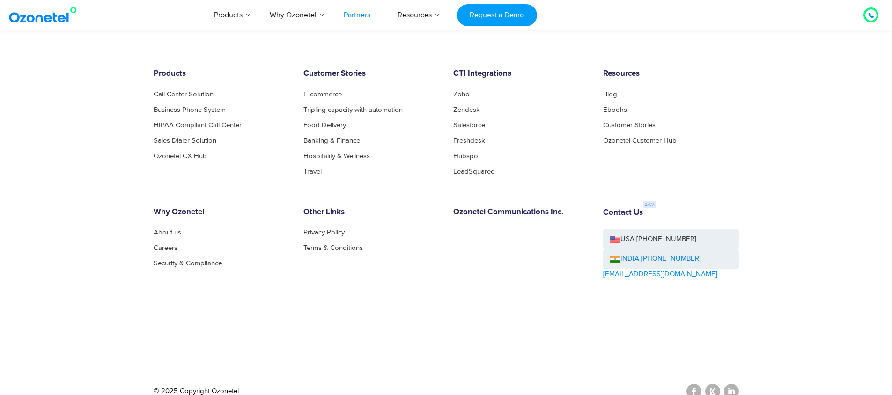
drag, startPoint x: 868, startPoint y: 339, endPoint x: 855, endPoint y: 334, distance: 14.1
click at [867, 339] on footer "Products Call Center Solution Business Phone System HIPAA Compliant Call Center…" at bounding box center [446, 215] width 892 height 386
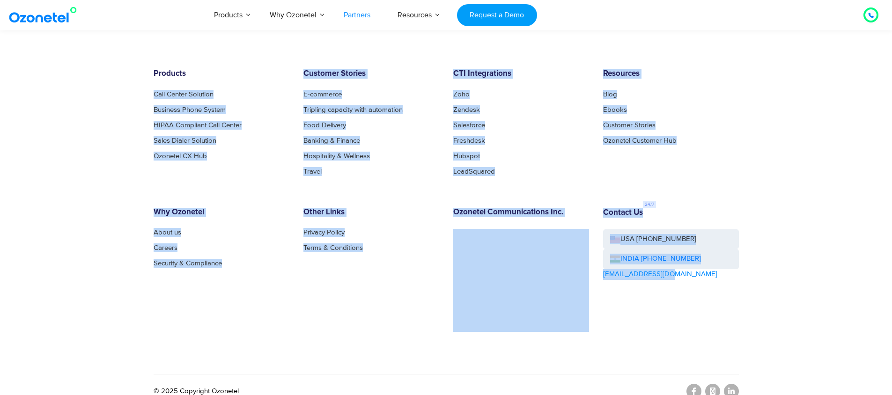
drag, startPoint x: 821, startPoint y: 322, endPoint x: 85, endPoint y: 72, distance: 777.1
click at [85, 72] on footer "Products Call Center Solution Business Phone System HIPAA Compliant Call Center…" at bounding box center [446, 215] width 892 height 386
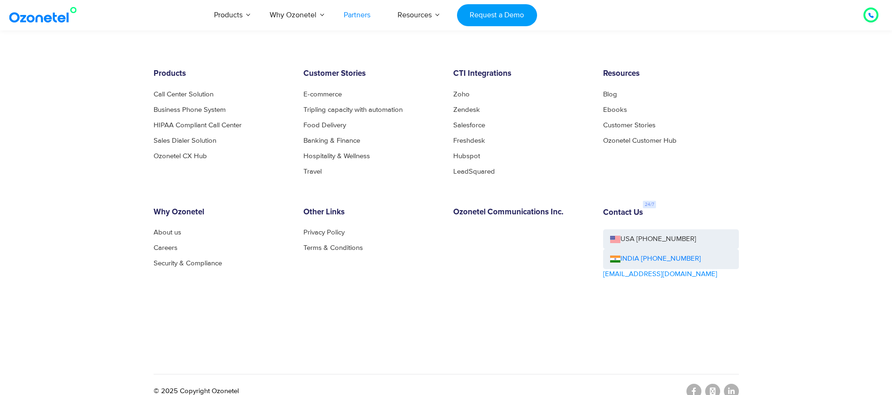
click at [106, 63] on footer "Products Call Center Solution Business Phone System HIPAA Compliant Call Center…" at bounding box center [446, 215] width 892 height 386
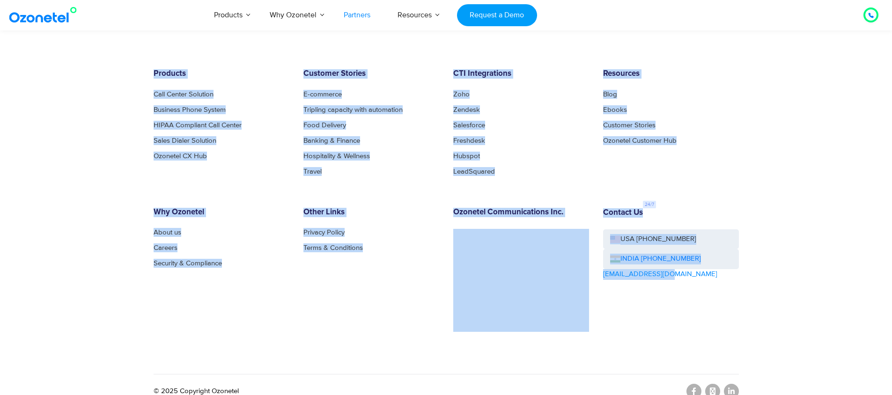
drag, startPoint x: 120, startPoint y: 59, endPoint x: 848, endPoint y: 327, distance: 775.7
click at [848, 327] on footer "Products Call Center Solution Business Phone System HIPAA Compliant Call Center…" at bounding box center [446, 215] width 892 height 386
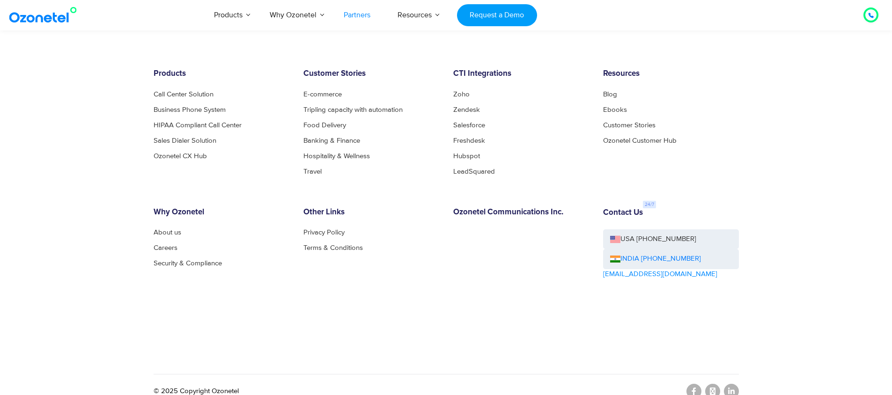
drag, startPoint x: 848, startPoint y: 327, endPoint x: 808, endPoint y: 308, distance: 44.2
click at [848, 327] on footer "Products Call Center Solution Business Phone System HIPAA Compliant Call Center…" at bounding box center [446, 215] width 892 height 386
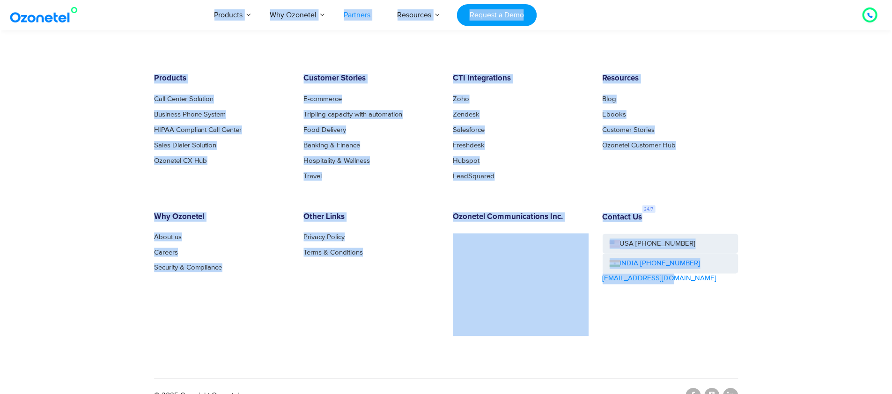
scroll to position [2585, 0]
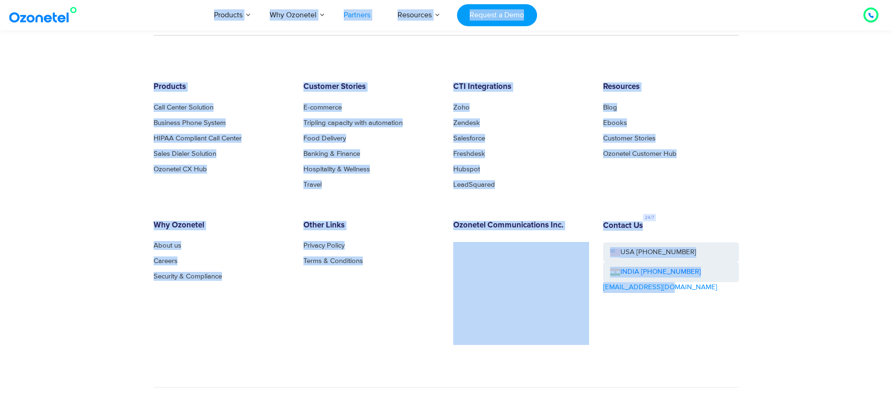
drag, startPoint x: 752, startPoint y: 286, endPoint x: 126, endPoint y: 8, distance: 684.9
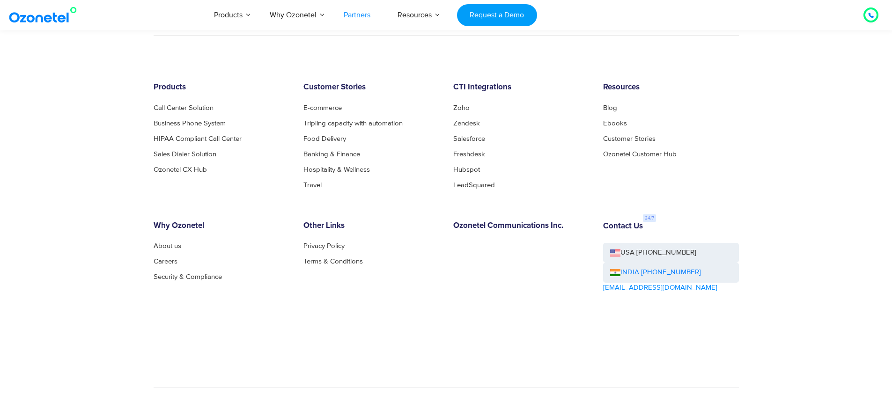
click at [138, 72] on footer "Products Call Center Solution Business Phone System HIPAA Compliant Call Center…" at bounding box center [446, 229] width 892 height 386
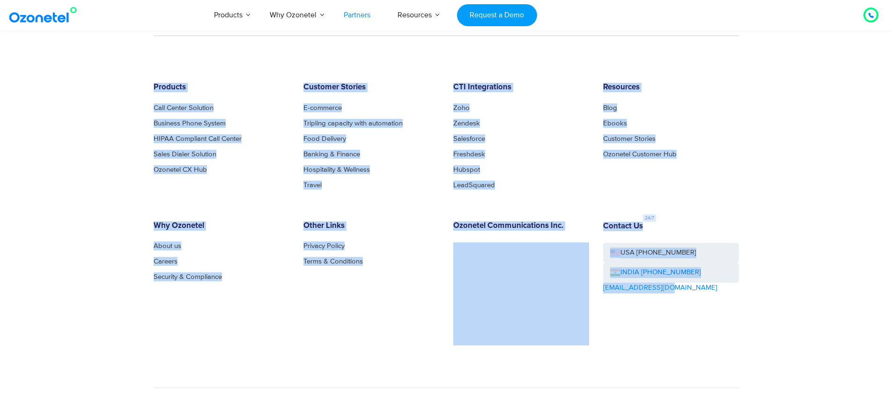
drag, startPoint x: 128, startPoint y: 70, endPoint x: 753, endPoint y: 349, distance: 685.1
click at [753, 349] on footer "Products Call Center Solution Business Phone System HIPAA Compliant Call Center…" at bounding box center [446, 229] width 892 height 386
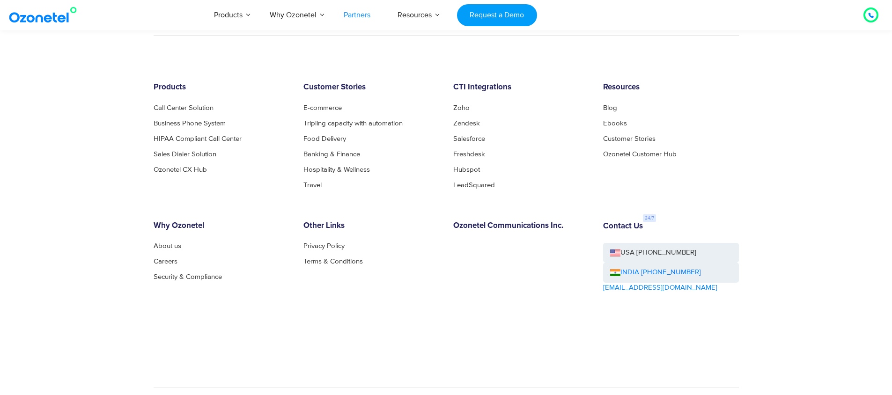
click at [746, 328] on footer "Products Call Center Solution Business Phone System HIPAA Compliant Call Center…" at bounding box center [446, 229] width 892 height 386
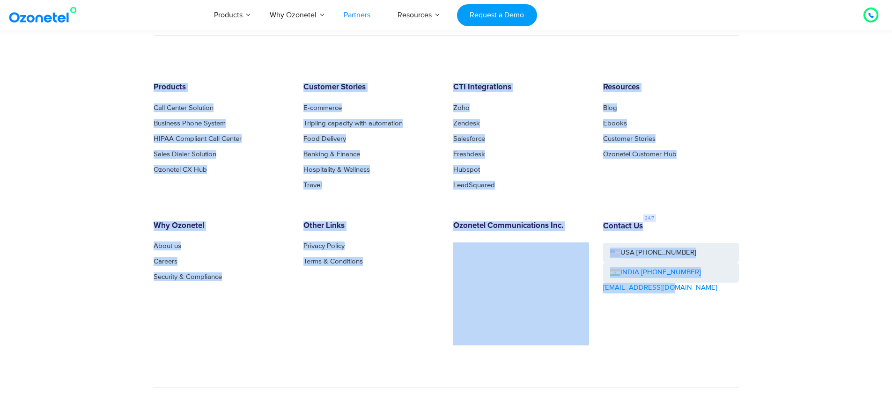
drag, startPoint x: 695, startPoint y: 305, endPoint x: 46, endPoint y: 52, distance: 696.1
click at [46, 52] on footer "Products Call Center Solution Business Phone System HIPAA Compliant Call Center…" at bounding box center [446, 229] width 892 height 386
click at [83, 76] on footer "Products Call Center Solution Business Phone System HIPAA Compliant Call Center…" at bounding box center [446, 229] width 892 height 386
drag, startPoint x: 83, startPoint y: 76, endPoint x: 785, endPoint y: 365, distance: 759.2
click at [785, 365] on footer "Products Call Center Solution Business Phone System HIPAA Compliant Call Center…" at bounding box center [446, 229] width 892 height 386
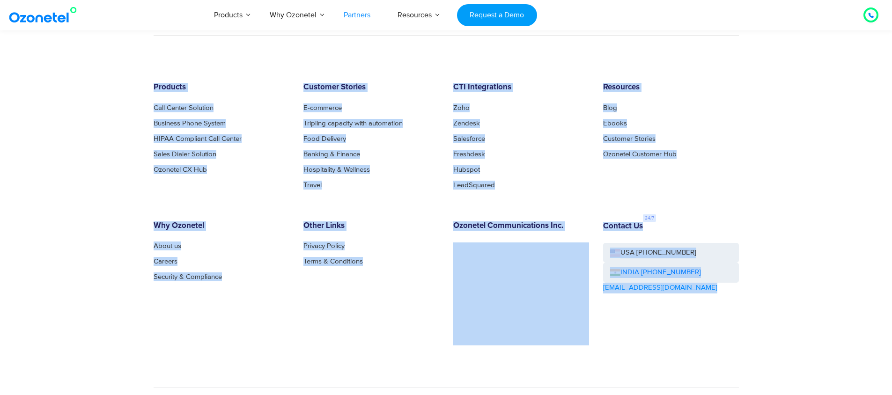
click at [764, 333] on footer "Products Call Center Solution Business Phone System HIPAA Compliant Call Center…" at bounding box center [446, 229] width 892 height 386
